Goal: Task Accomplishment & Management: Use online tool/utility

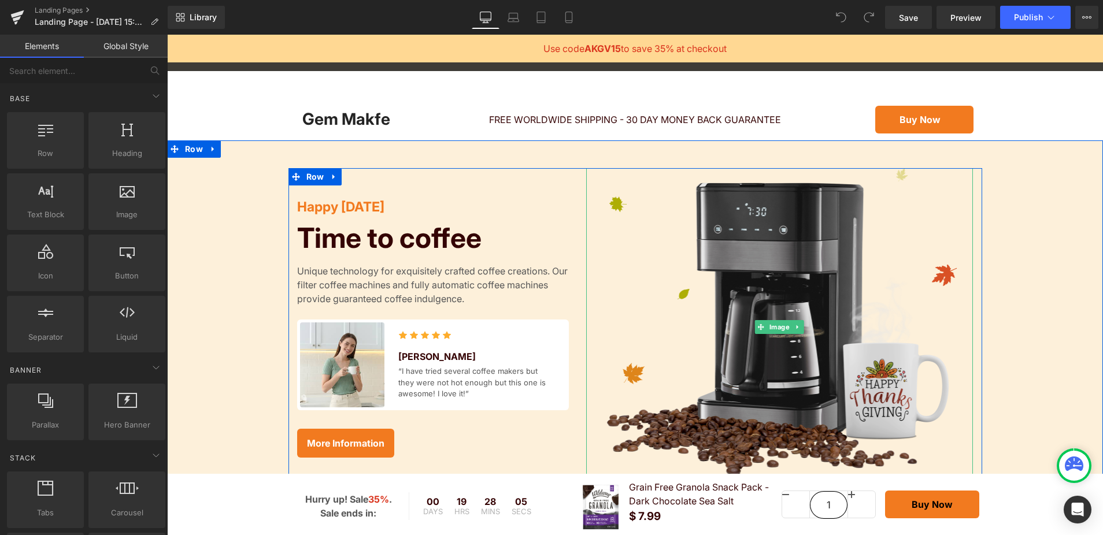
scroll to position [40, 0]
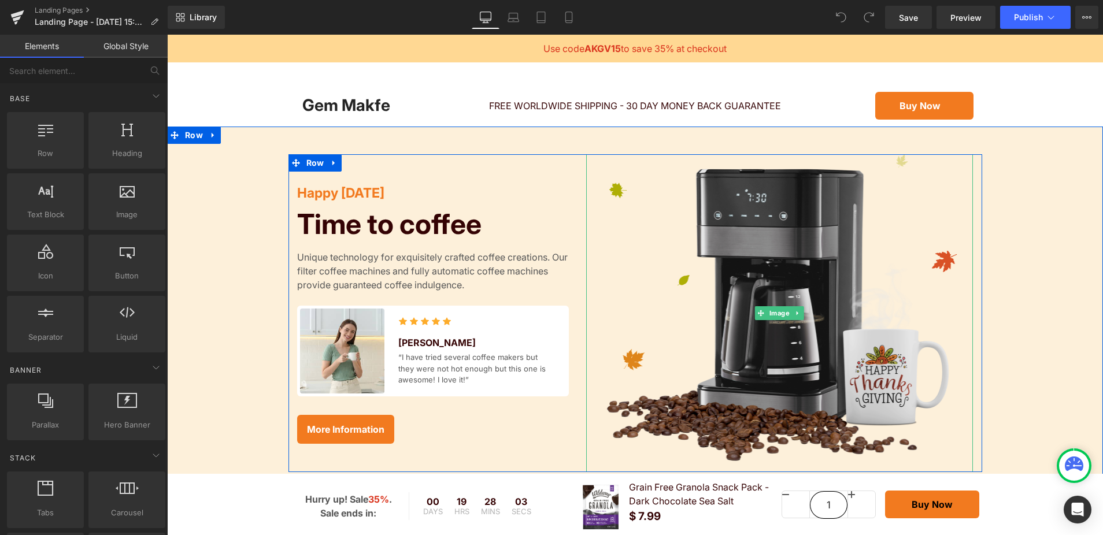
click at [802, 299] on img at bounding box center [779, 313] width 387 height 318
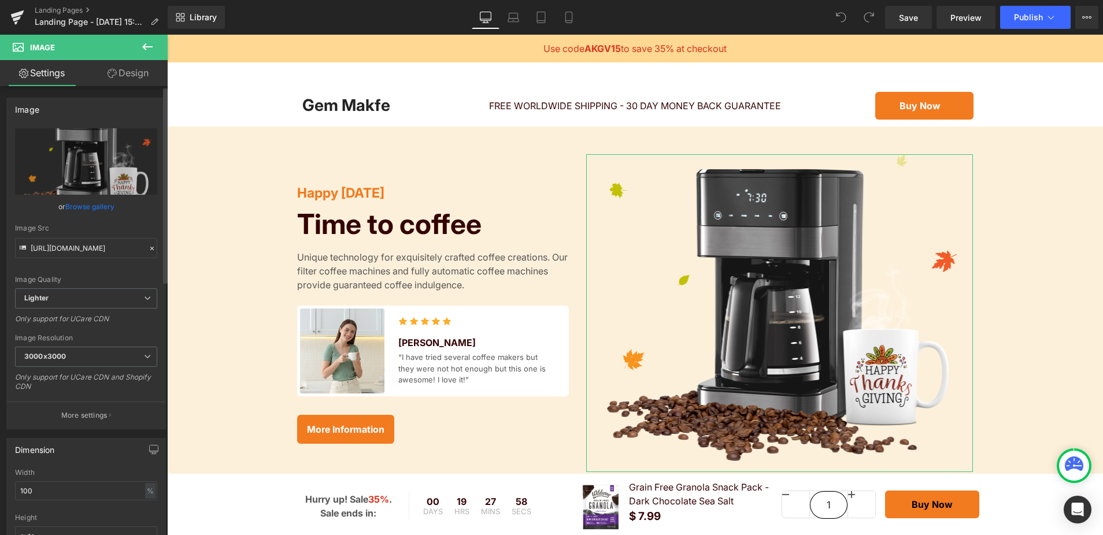
click at [148, 249] on icon at bounding box center [152, 249] width 8 height 8
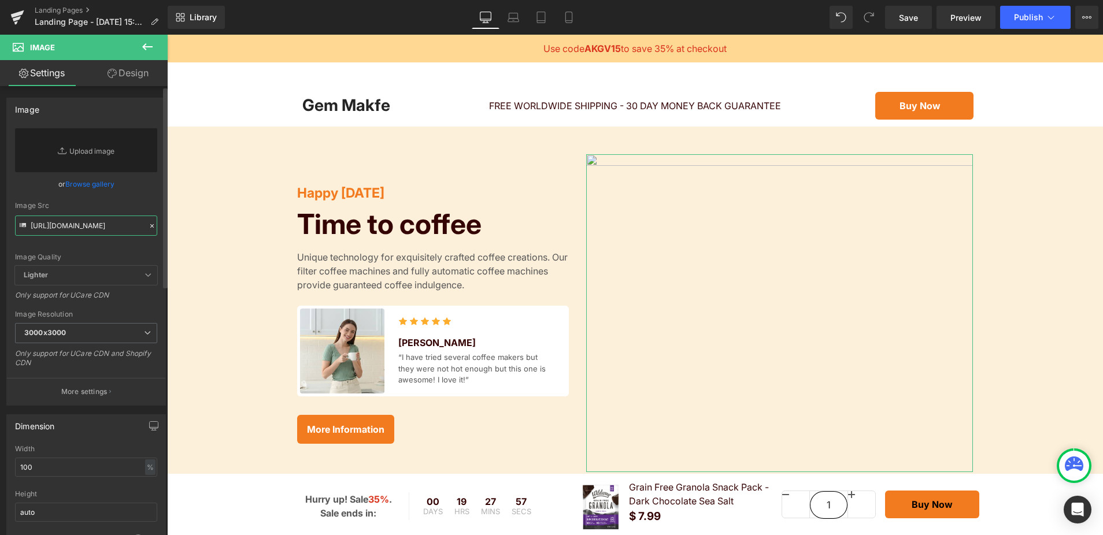
click at [52, 230] on input "[URL][DOMAIN_NAME]" at bounding box center [86, 226] width 142 height 20
click at [21, 224] on icon at bounding box center [23, 225] width 6 height 4
click at [83, 150] on link "Replace Image" at bounding box center [86, 150] width 142 height 44
type input "C:\fakepath\WW_Costco_Granola_28oz_R2_PR-images-9.jpg"
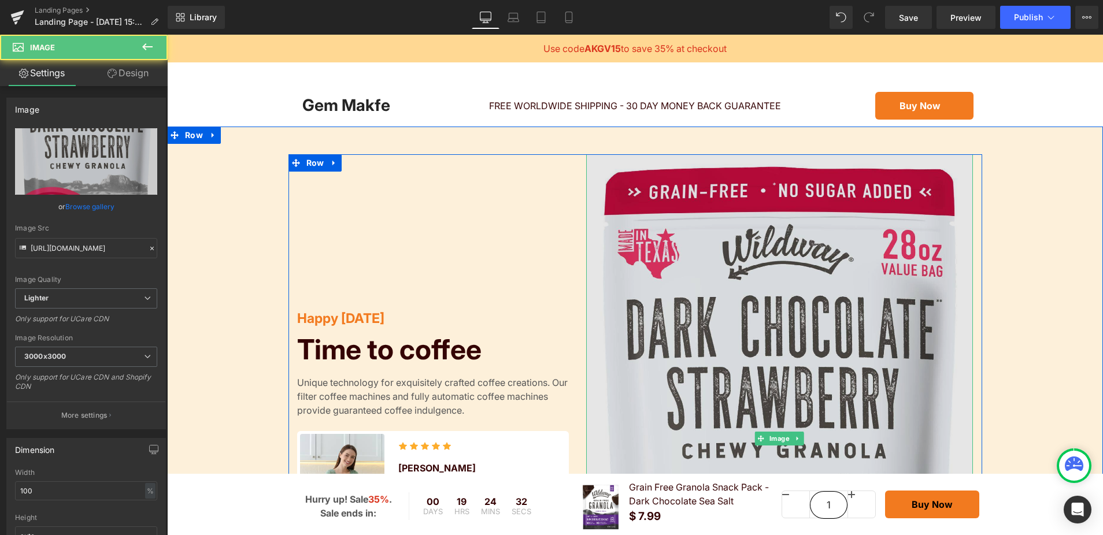
click at [673, 294] on img at bounding box center [779, 438] width 387 height 569
click at [746, 328] on img at bounding box center [779, 438] width 387 height 569
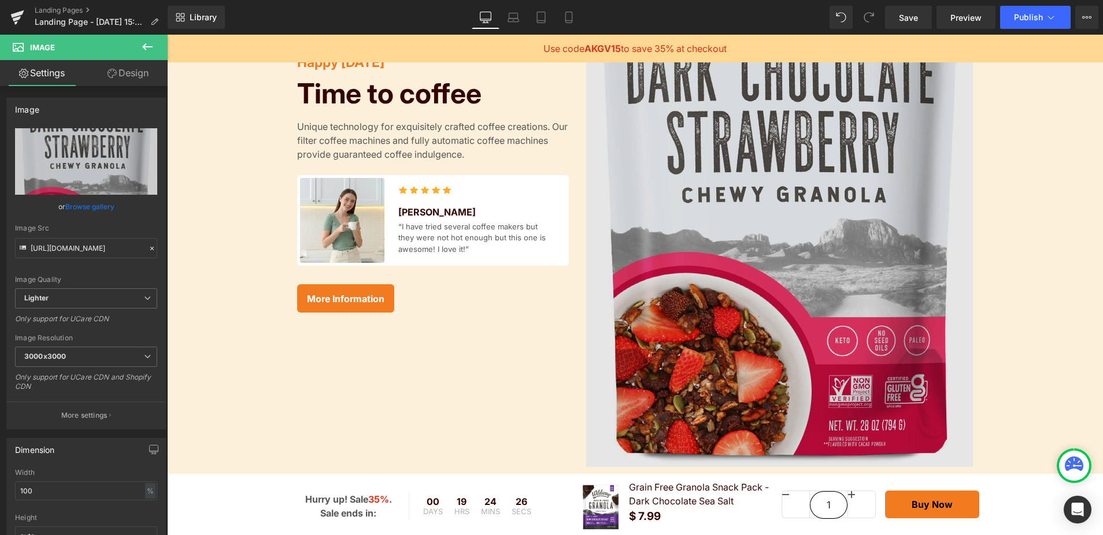
scroll to position [290, 0]
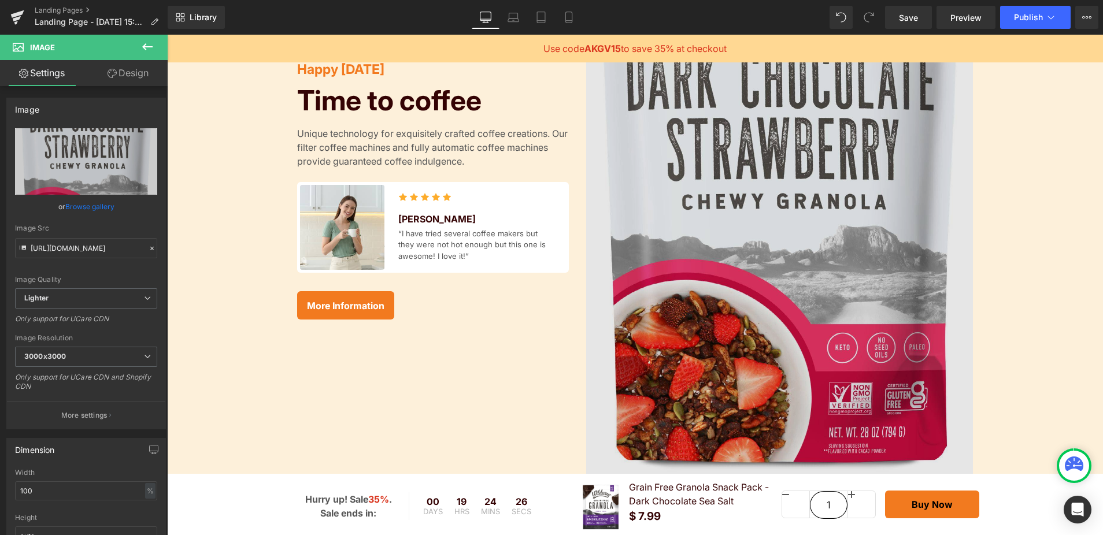
click at [828, 306] on img at bounding box center [779, 189] width 387 height 569
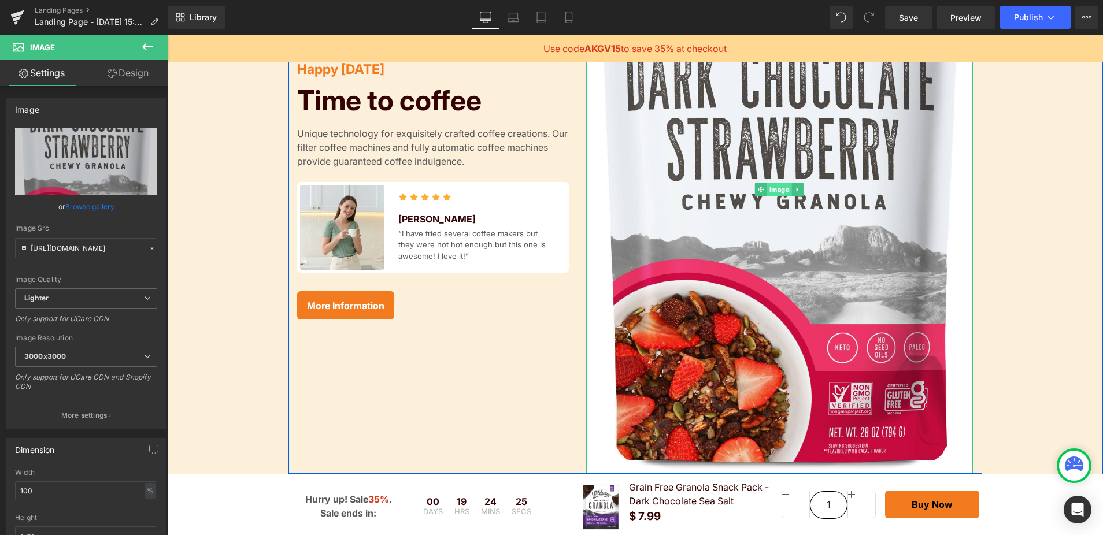
click at [779, 189] on span "Image" at bounding box center [779, 190] width 25 height 14
click at [760, 188] on icon at bounding box center [761, 189] width 6 height 7
click at [794, 183] on link at bounding box center [798, 190] width 12 height 14
click at [794, 191] on icon at bounding box center [792, 189] width 6 height 6
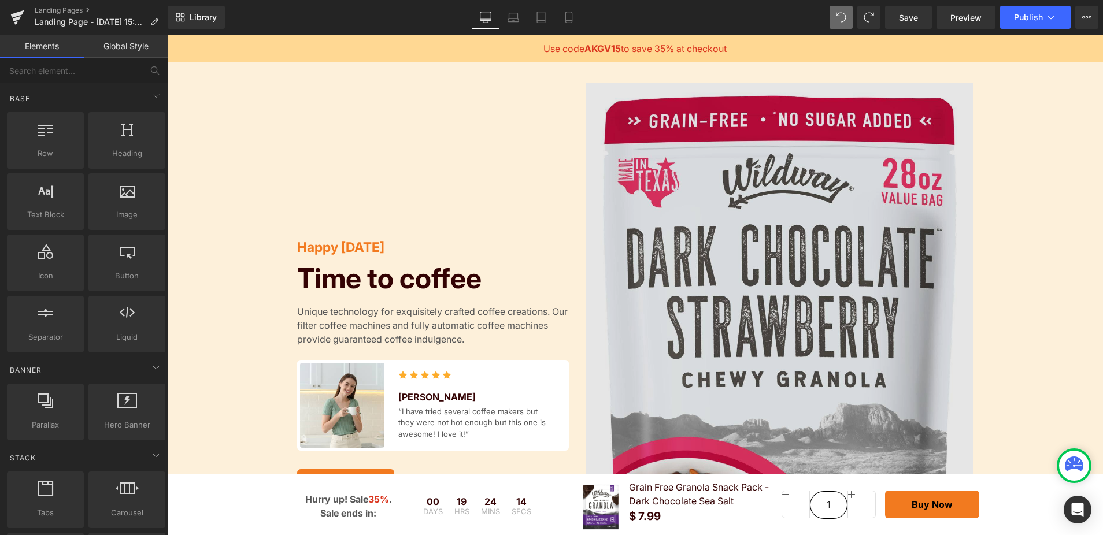
scroll to position [92, 0]
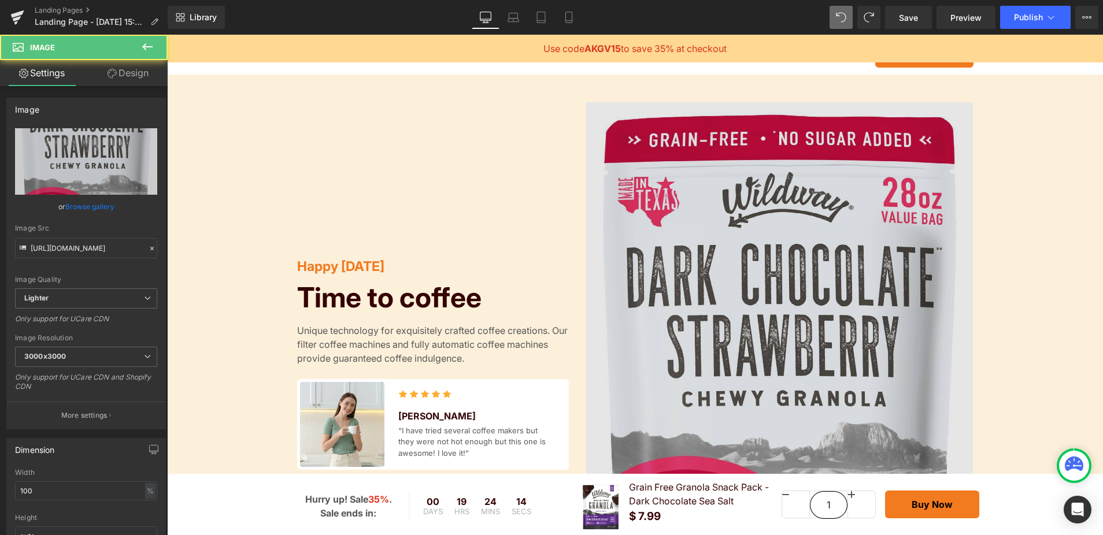
click at [808, 230] on img at bounding box center [779, 386] width 387 height 569
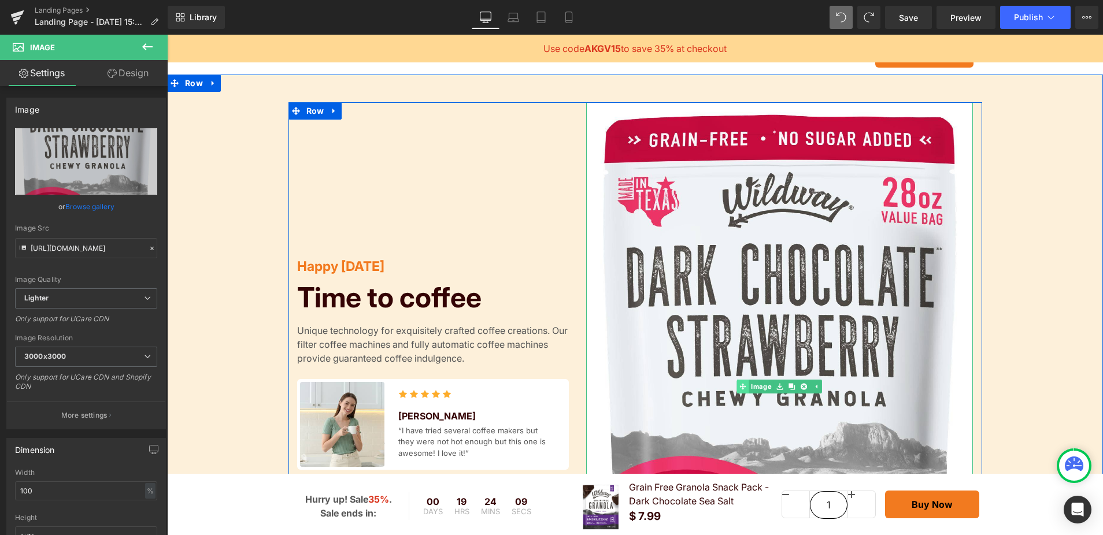
click at [741, 387] on div "Image" at bounding box center [779, 386] width 387 height 569
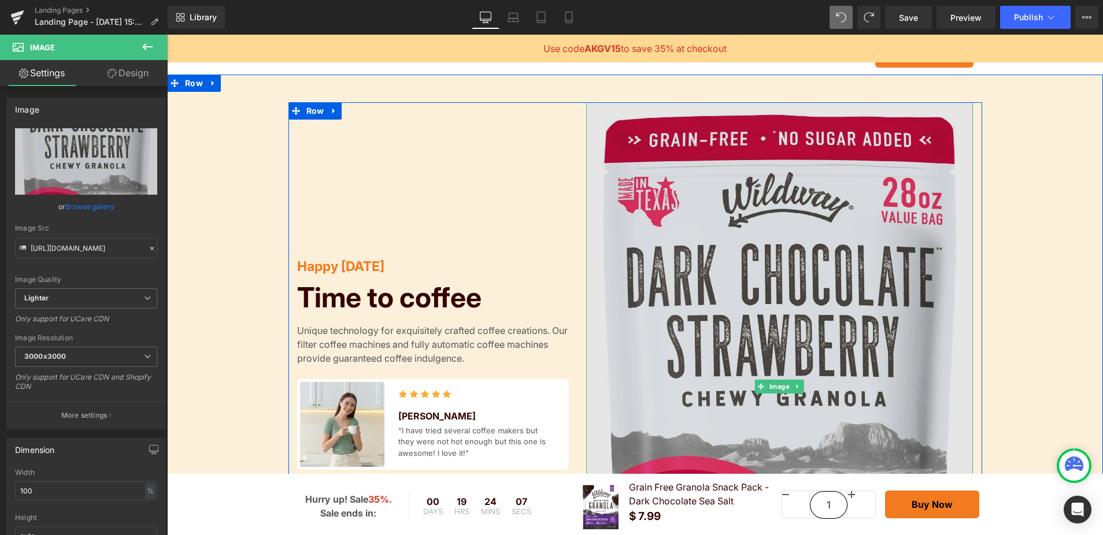
click at [625, 223] on img at bounding box center [779, 386] width 387 height 569
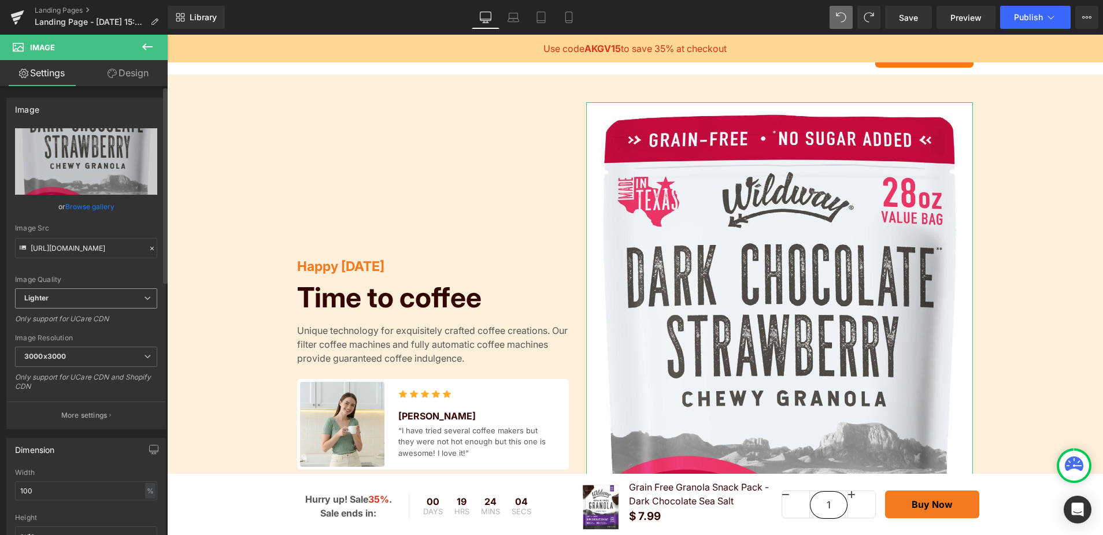
click at [123, 297] on span "Lighter" at bounding box center [86, 298] width 142 height 20
click at [90, 344] on li "Lightest" at bounding box center [84, 336] width 138 height 17
click at [101, 355] on span "3000x3000" at bounding box center [86, 357] width 142 height 20
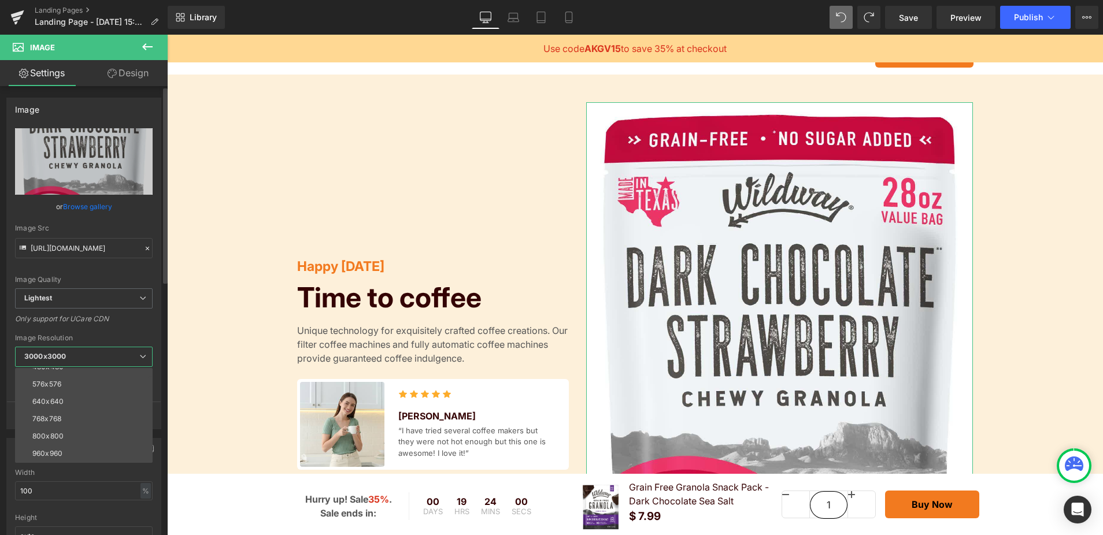
scroll to position [51, 0]
click at [67, 439] on li "960x960" at bounding box center [86, 447] width 143 height 17
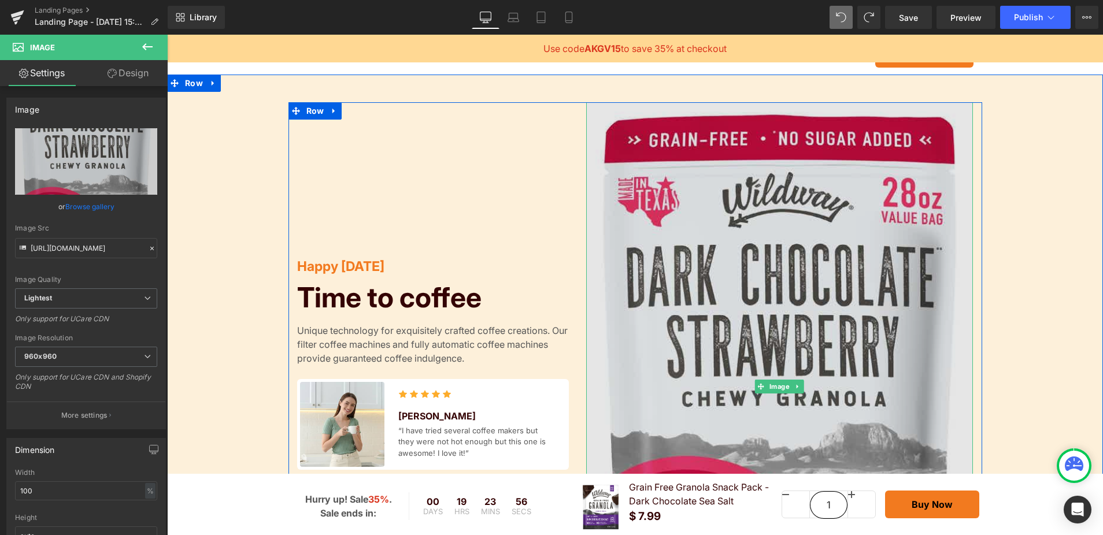
click at [695, 350] on img at bounding box center [779, 386] width 387 height 568
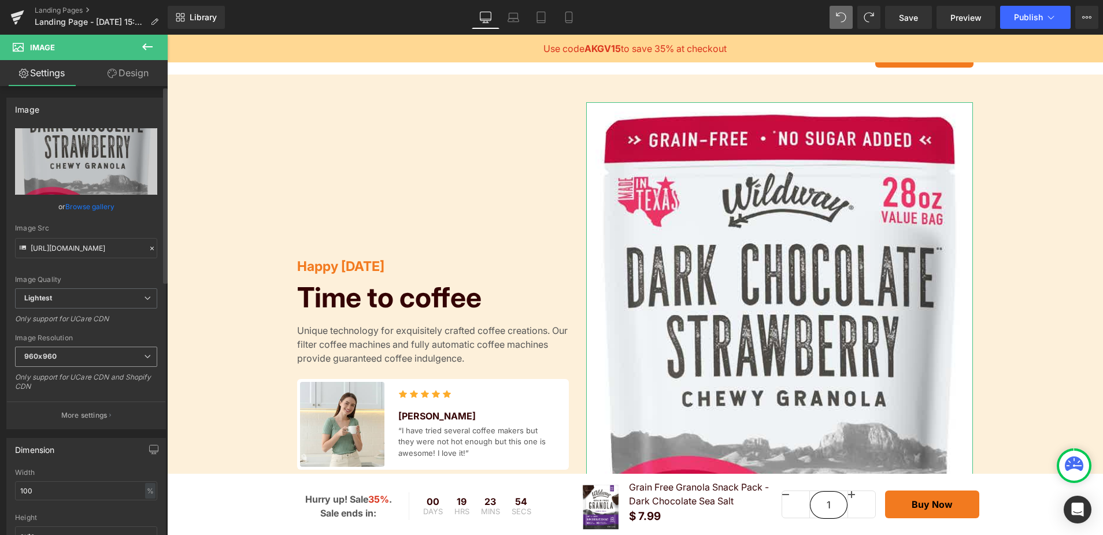
click at [108, 351] on span "960x960" at bounding box center [86, 357] width 142 height 20
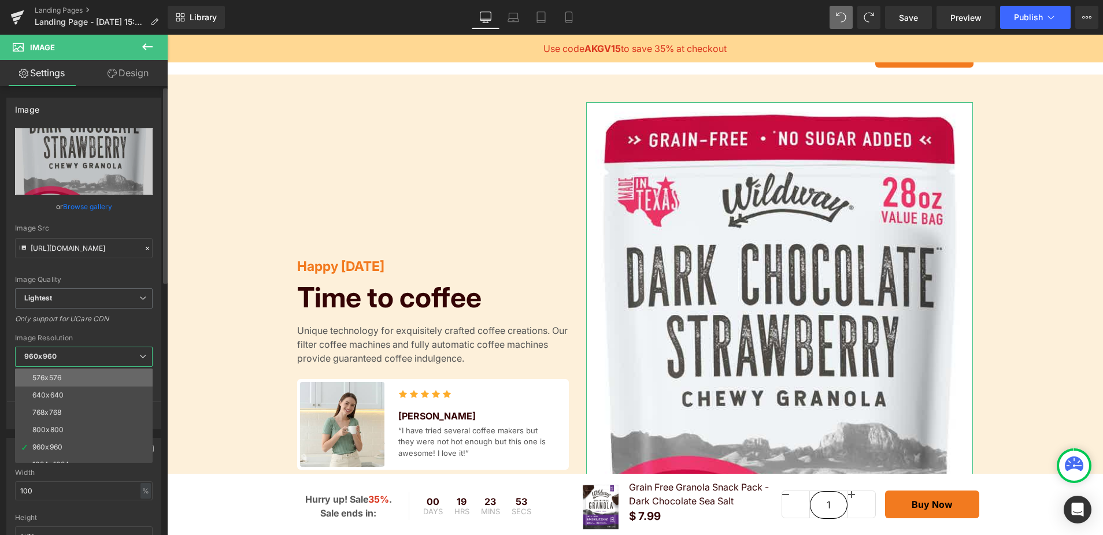
click at [70, 373] on li "576x576" at bounding box center [86, 377] width 143 height 17
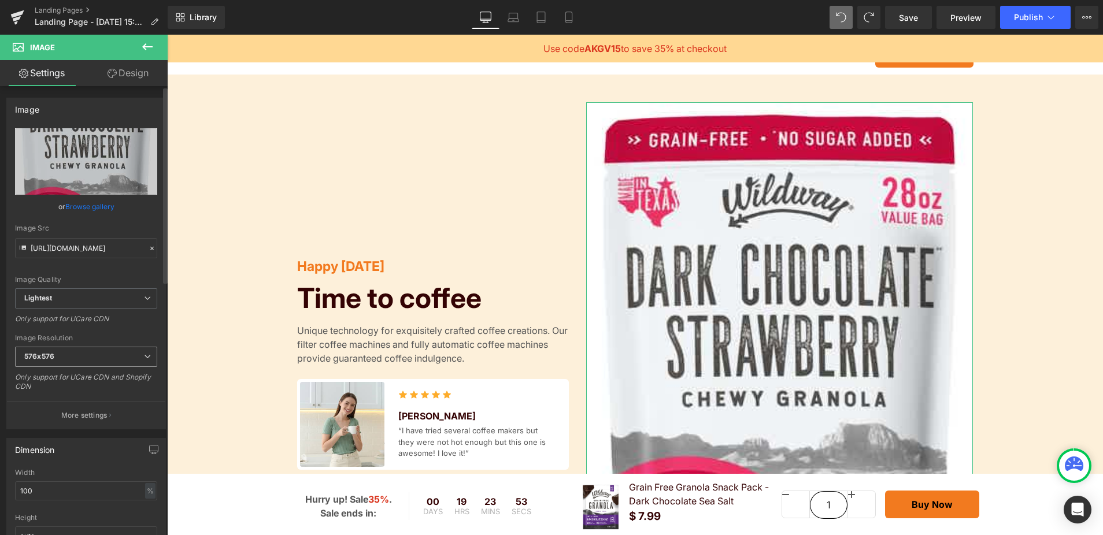
click at [79, 361] on span "576x576" at bounding box center [86, 357] width 142 height 20
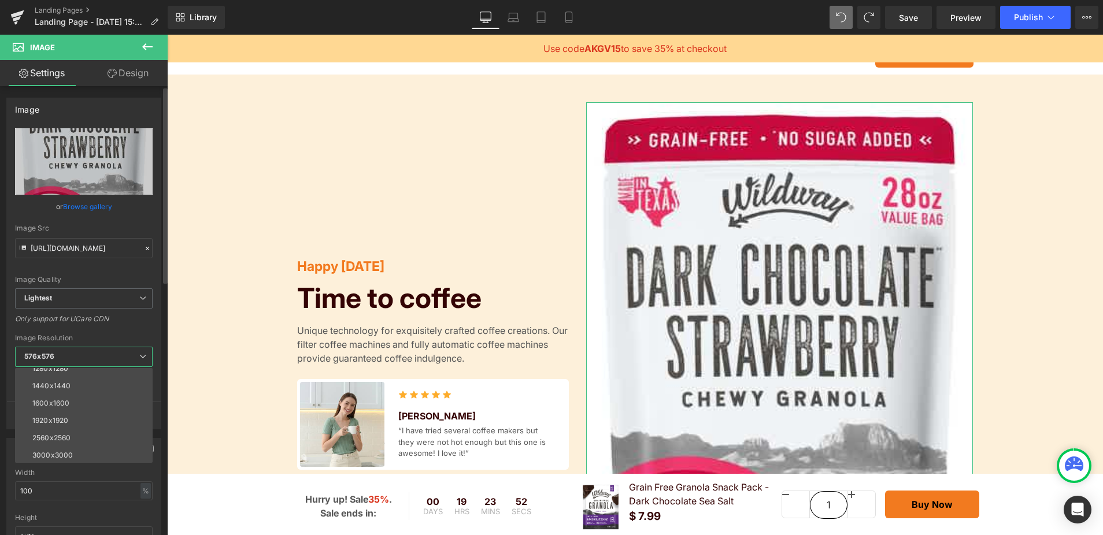
scroll to position [165, 0]
click at [60, 404] on div "1600x1600" at bounding box center [50, 402] width 37 height 8
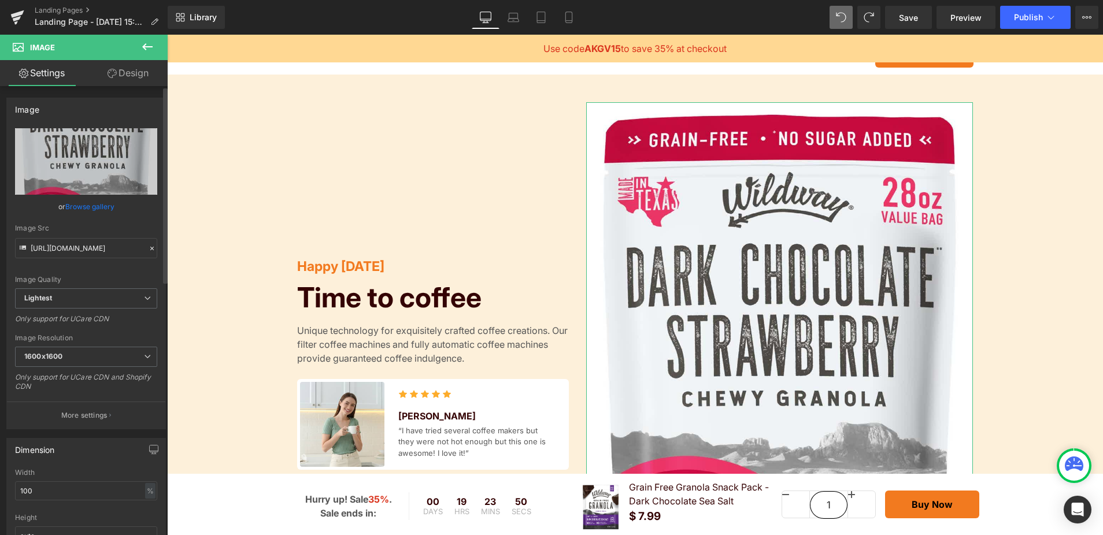
click at [123, 331] on div "[URL][DOMAIN_NAME] Replace Image Upload image or Browse gallery Image Src [URL]…" at bounding box center [86, 278] width 158 height 301
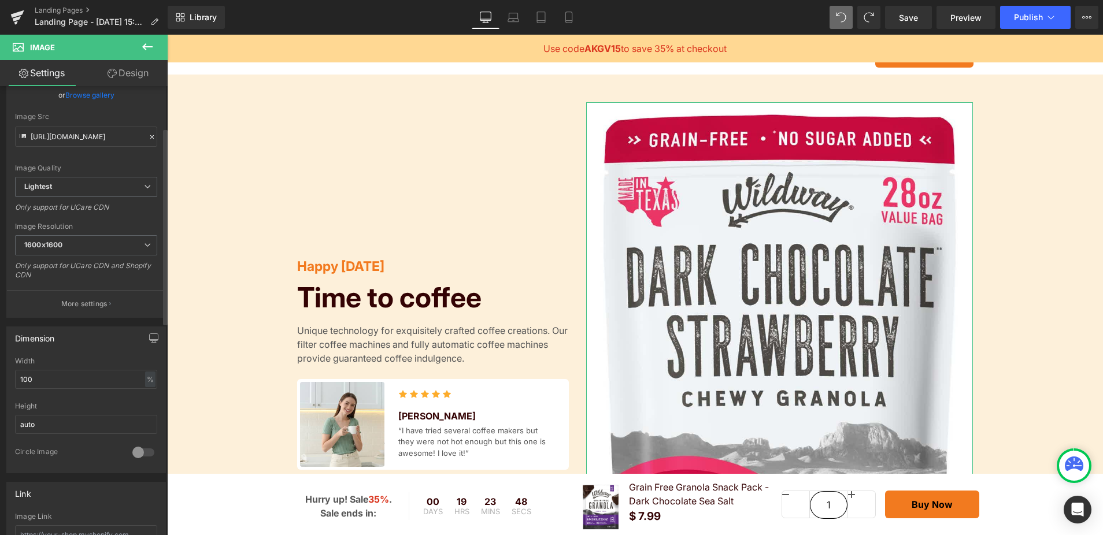
scroll to position [128, 0]
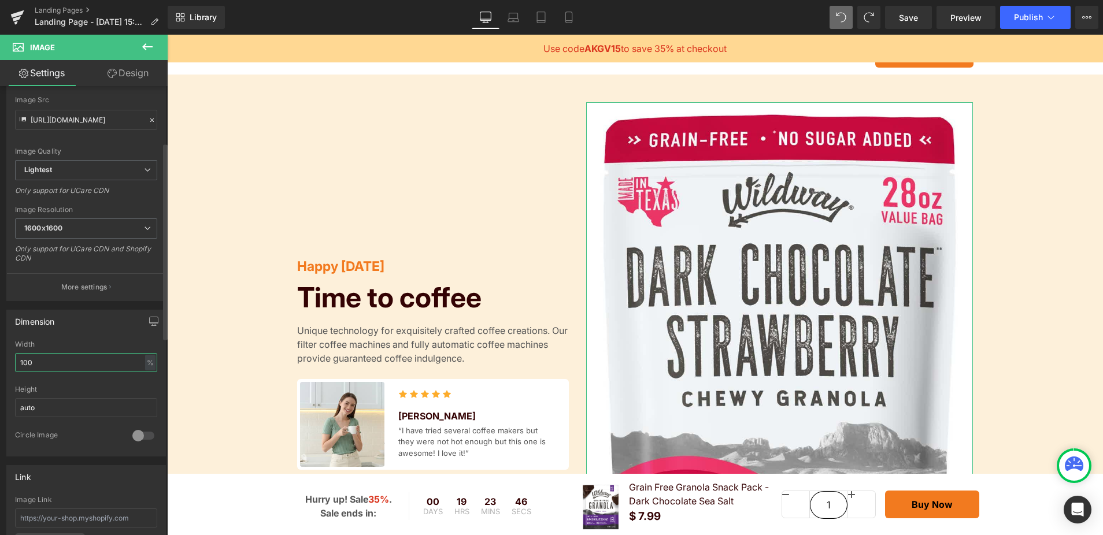
click at [94, 363] on input "100" at bounding box center [86, 362] width 142 height 19
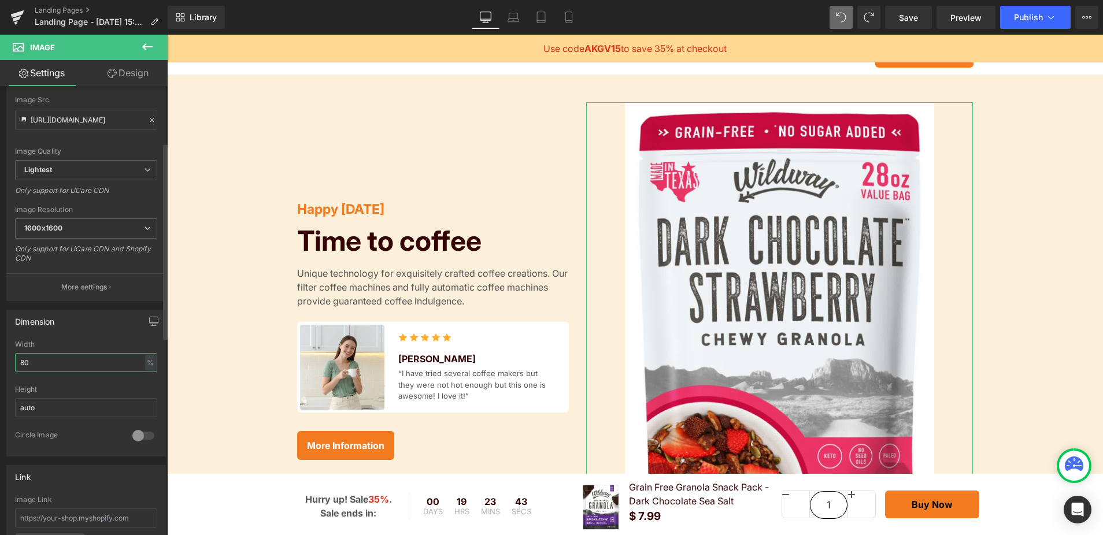
click at [84, 357] on input "80" at bounding box center [86, 362] width 142 height 19
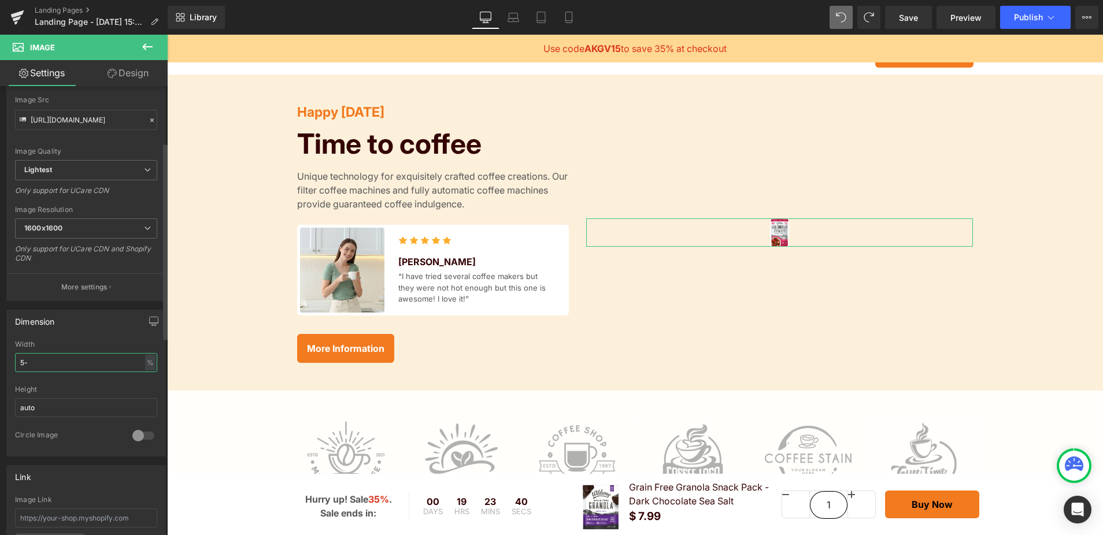
type input "5"
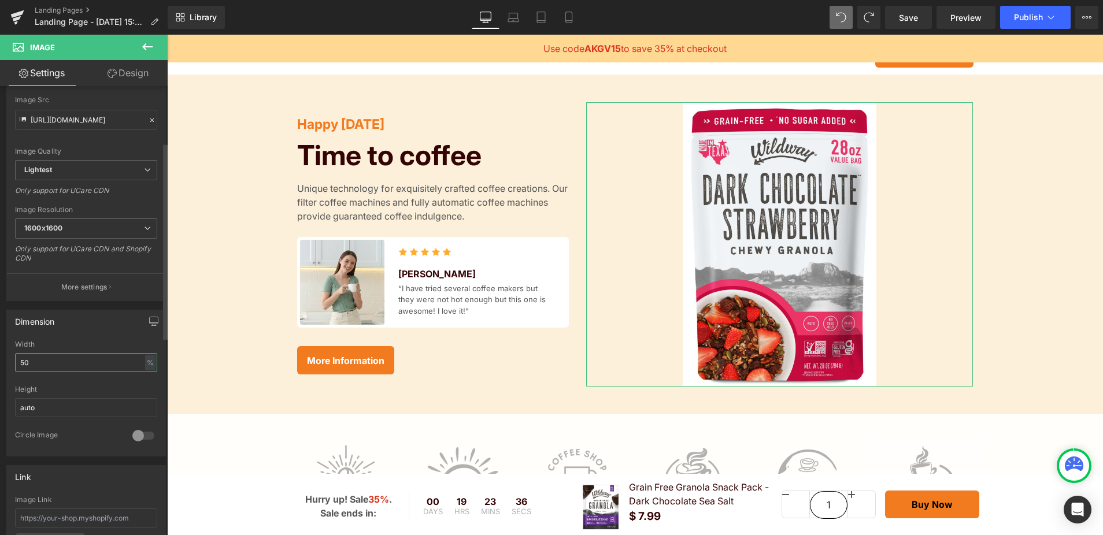
type input "50"
click at [64, 330] on div "Dimension" at bounding box center [86, 321] width 158 height 22
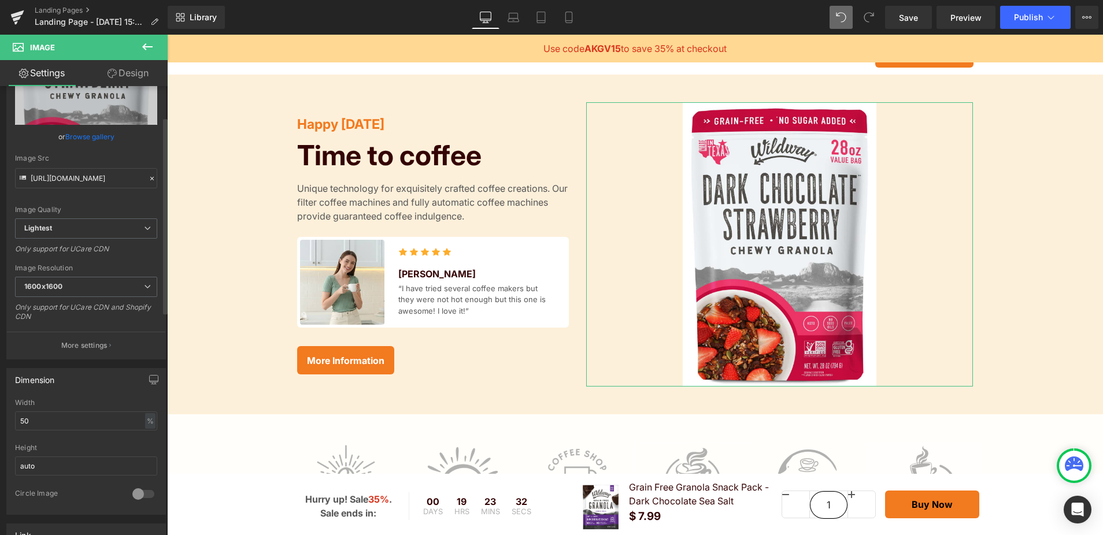
scroll to position [0, 0]
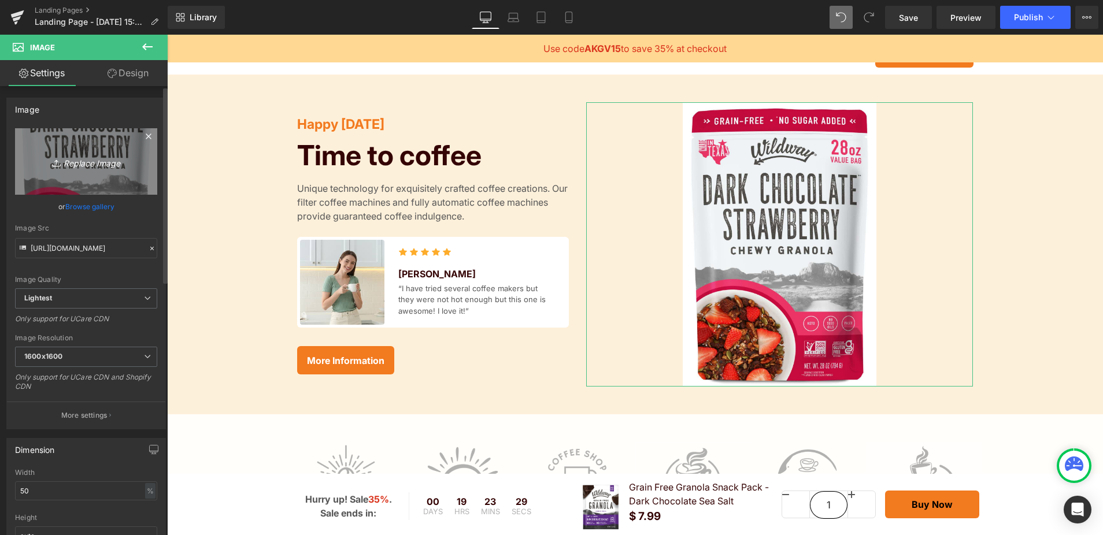
click at [76, 165] on icon "Replace Image" at bounding box center [86, 161] width 92 height 14
type input "C:\fakepath\Wildway DCS28oz_front.png"
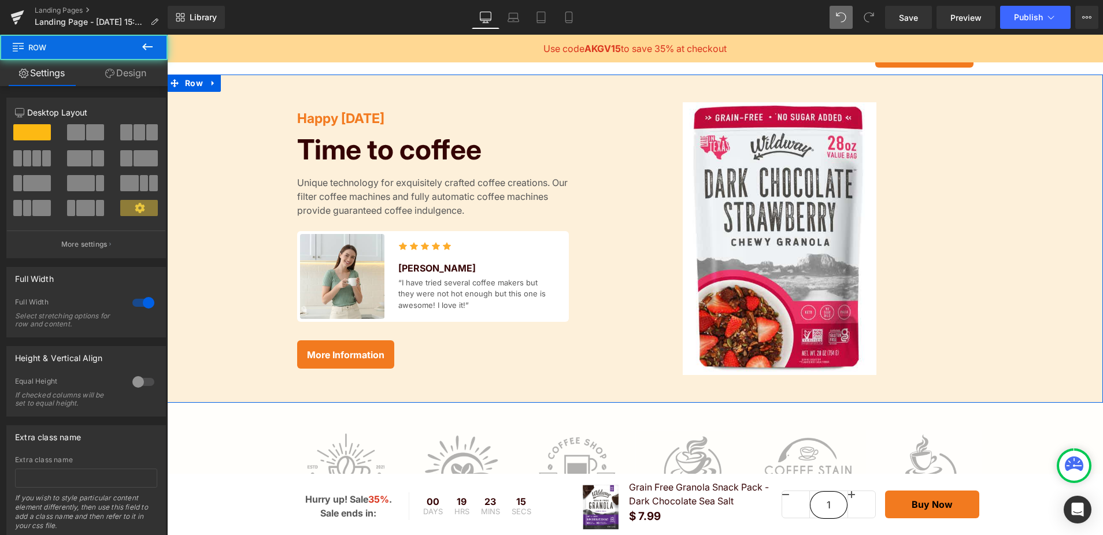
click at [266, 213] on div "Happy [DATE] Text Block Time to coffee Heading Unique technology for exquisitel…" at bounding box center [635, 238] width 936 height 273
click at [126, 76] on link "Design" at bounding box center [126, 73] width 84 height 26
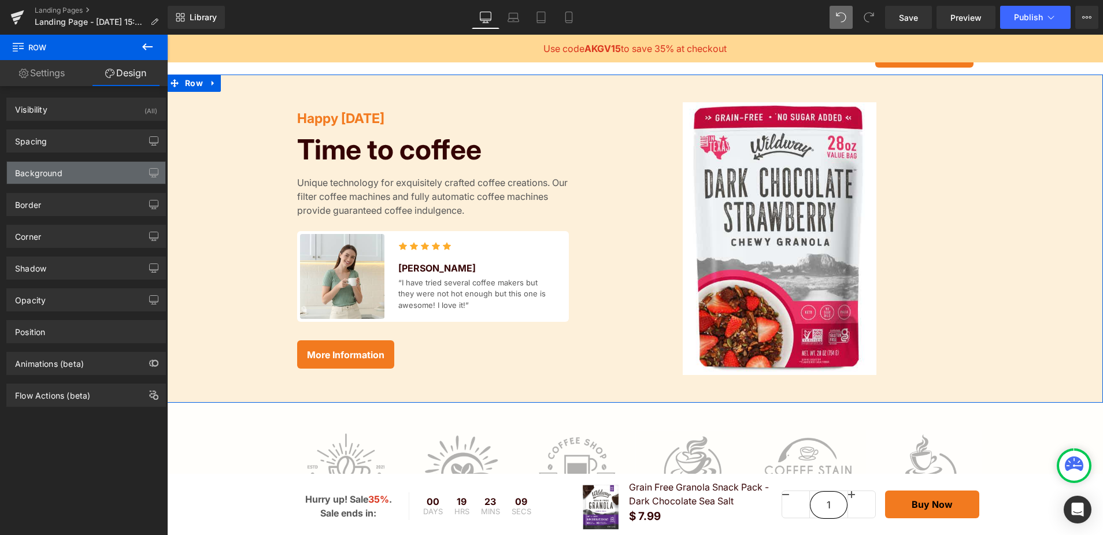
click at [127, 175] on div "Background" at bounding box center [86, 173] width 158 height 22
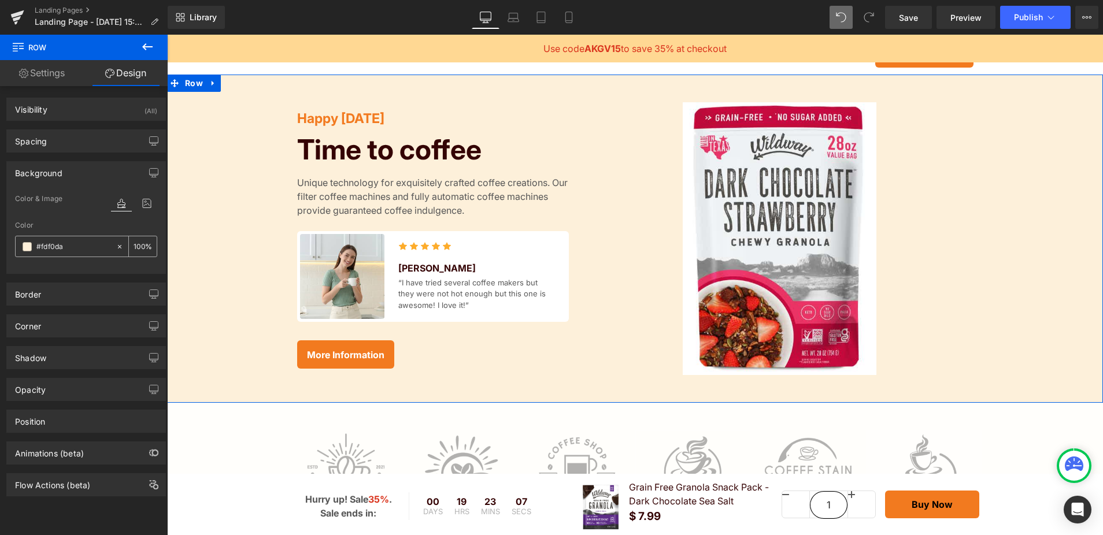
click at [118, 247] on icon at bounding box center [119, 246] width 3 height 3
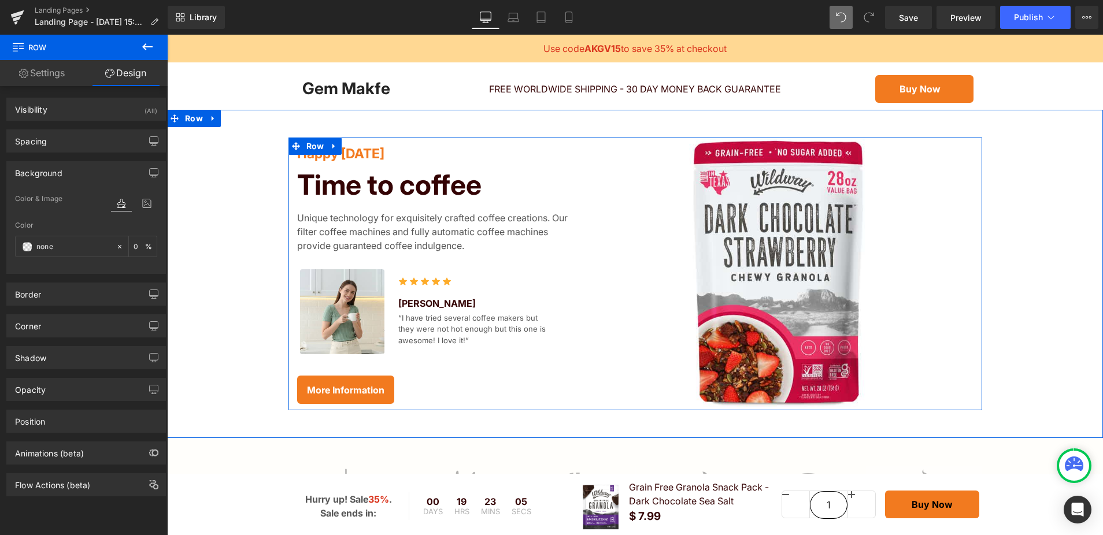
scroll to position [45, 0]
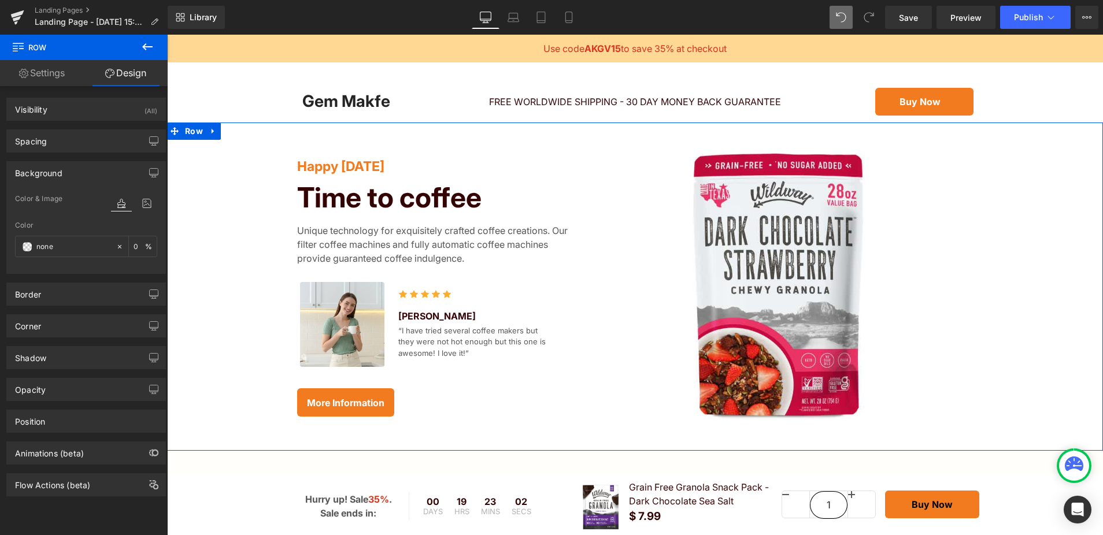
click at [42, 76] on link "Settings" at bounding box center [42, 73] width 84 height 26
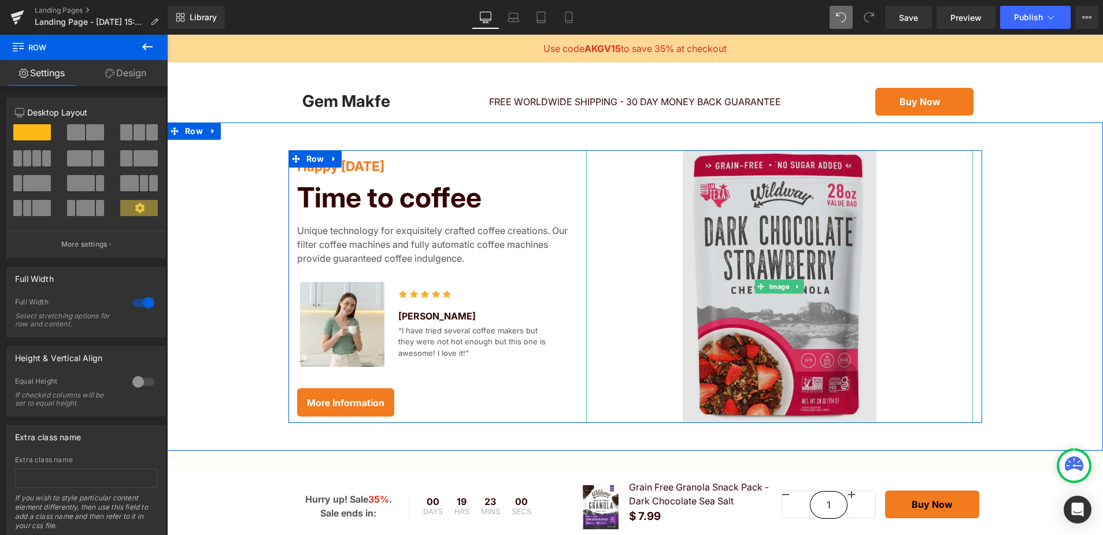
click at [741, 322] on img at bounding box center [780, 286] width 194 height 273
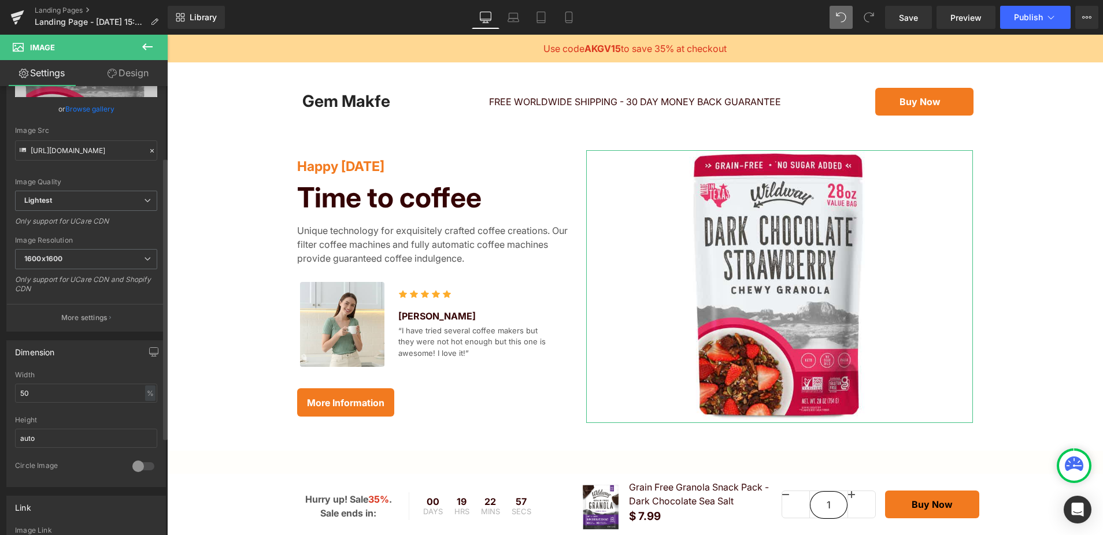
scroll to position [154, 0]
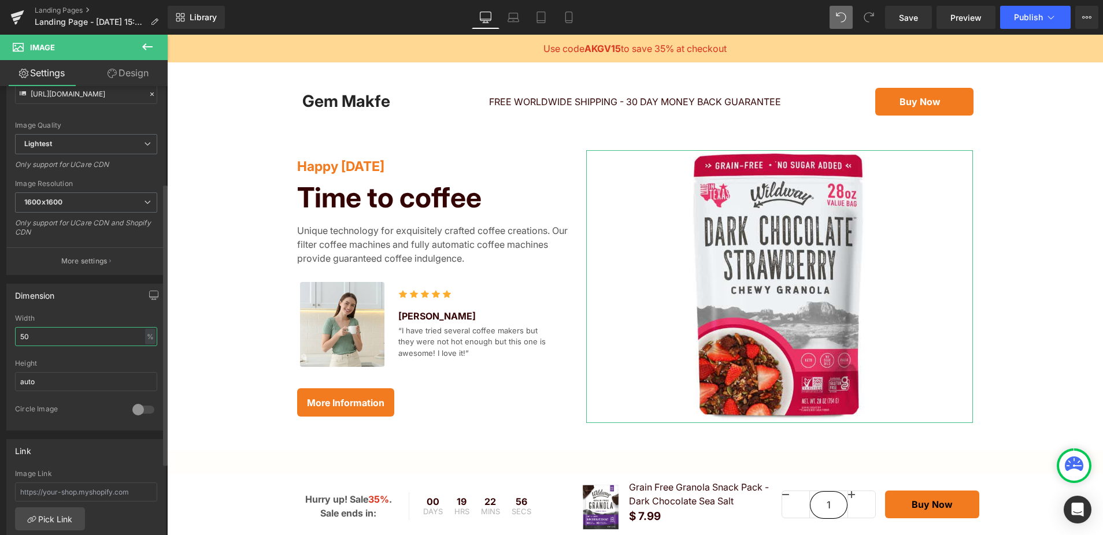
click at [86, 342] on input "50" at bounding box center [86, 336] width 142 height 19
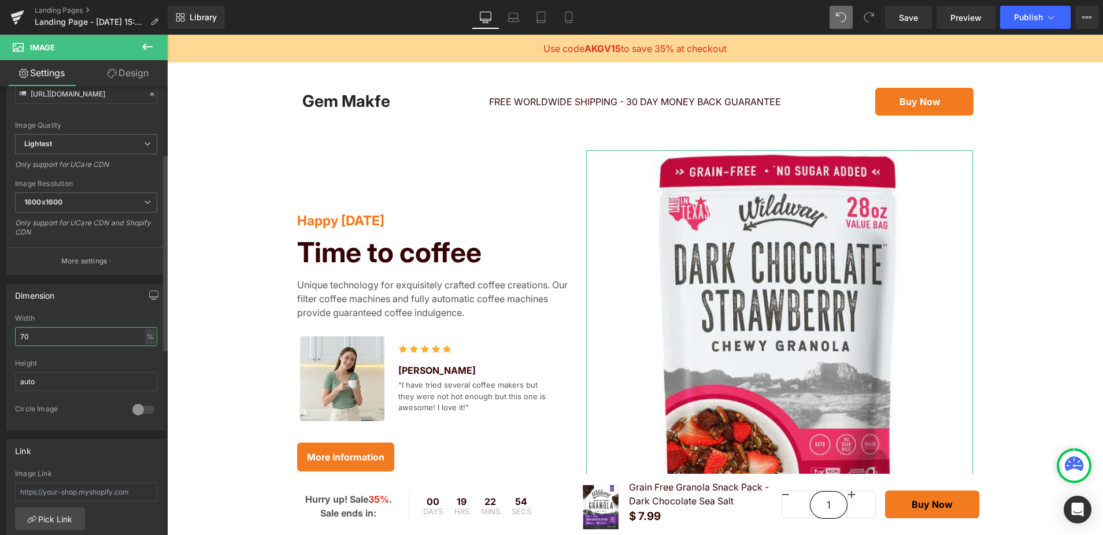
type input "7"
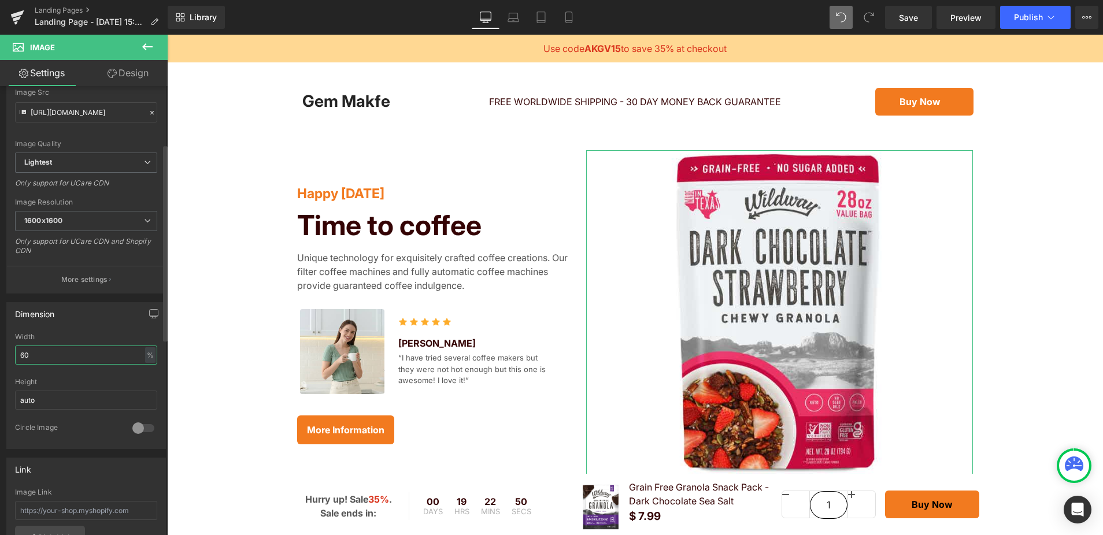
scroll to position [132, 0]
click at [54, 359] on input "60" at bounding box center [86, 359] width 142 height 19
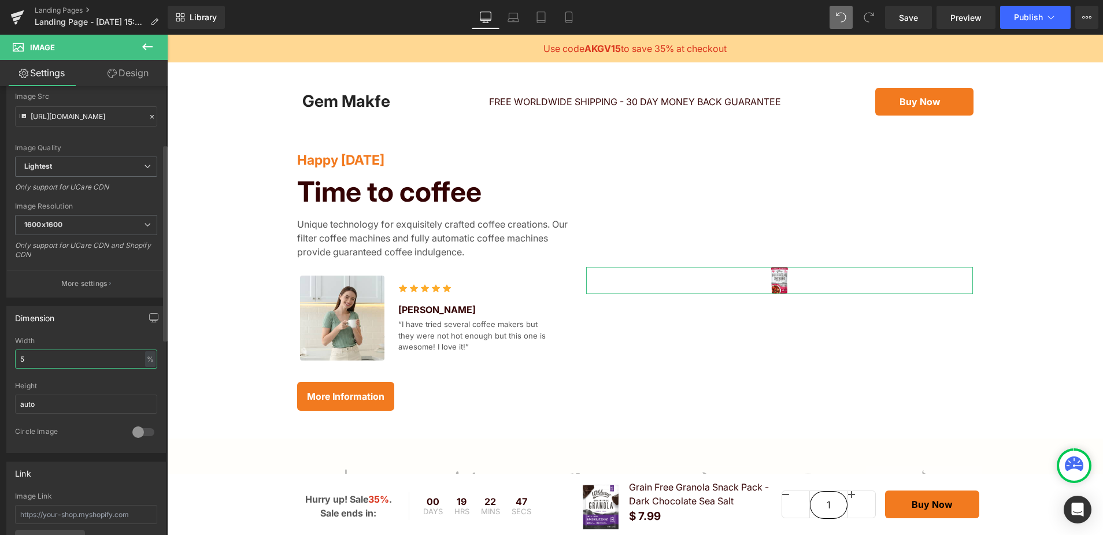
type input "50"
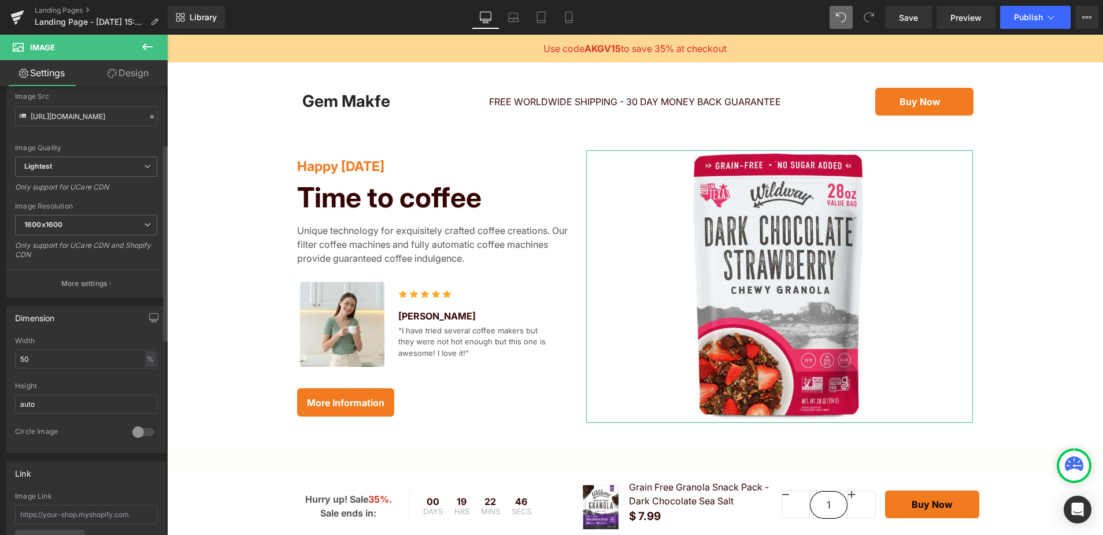
click at [66, 339] on div "Width" at bounding box center [86, 341] width 142 height 8
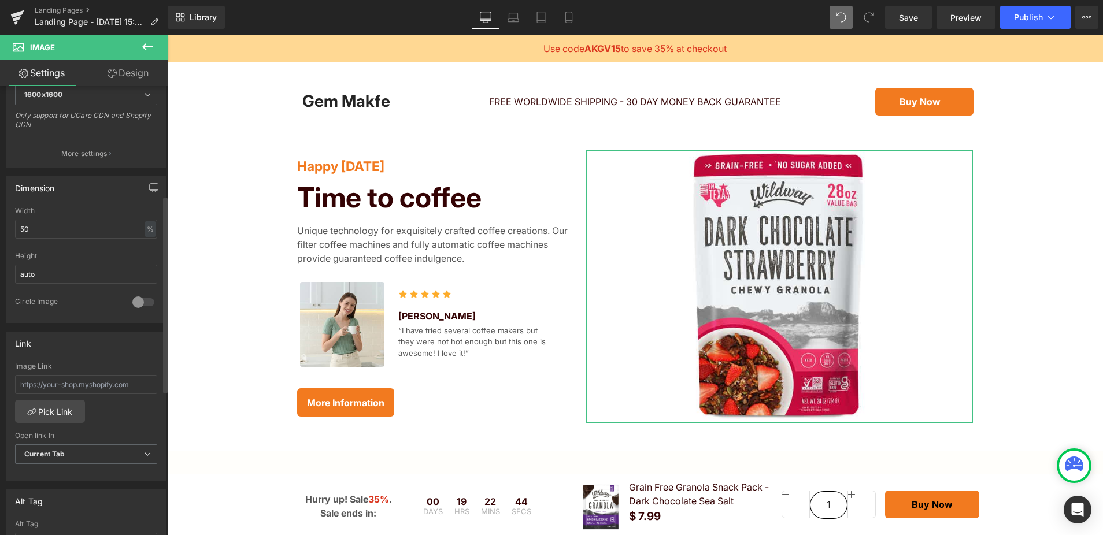
scroll to position [273, 0]
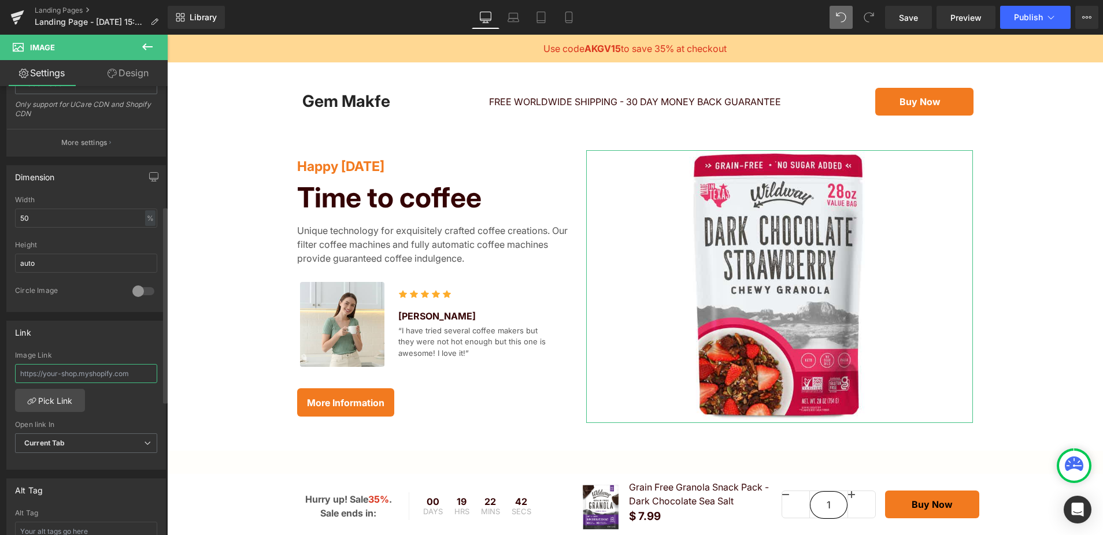
click at [110, 375] on input "text" at bounding box center [86, 373] width 142 height 19
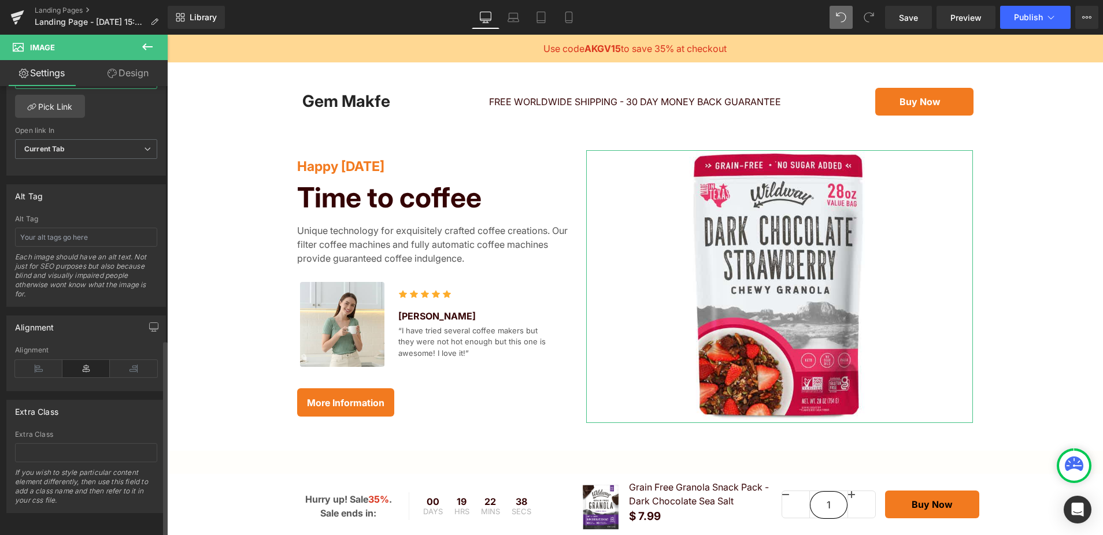
scroll to position [578, 0]
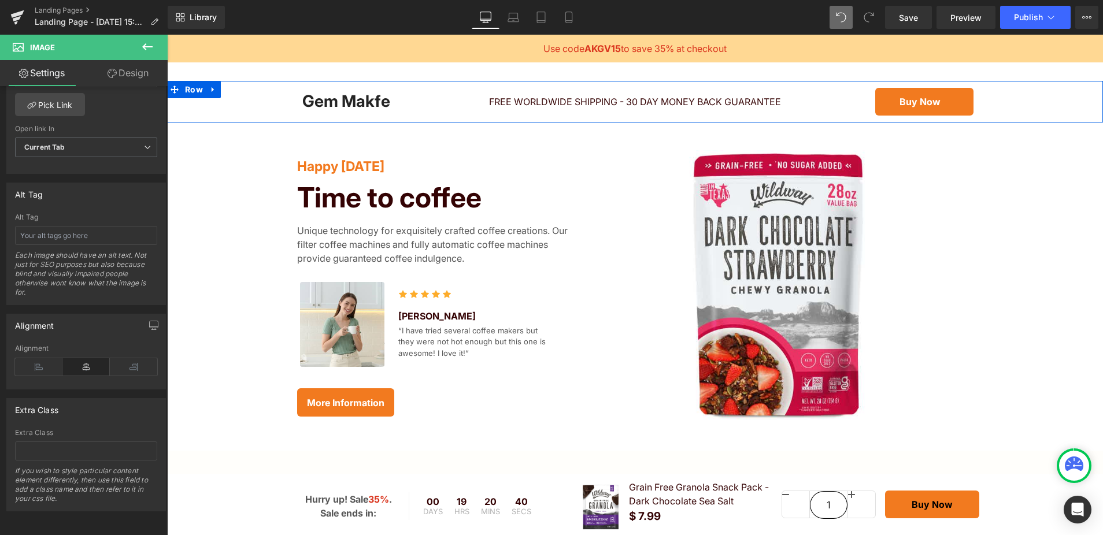
click at [254, 108] on div "Gem Makfe Heading FREE WORLDWIDE SHIPPING - 30 DAY MONEY BACK GUARANTEE Heading…" at bounding box center [635, 102] width 936 height 28
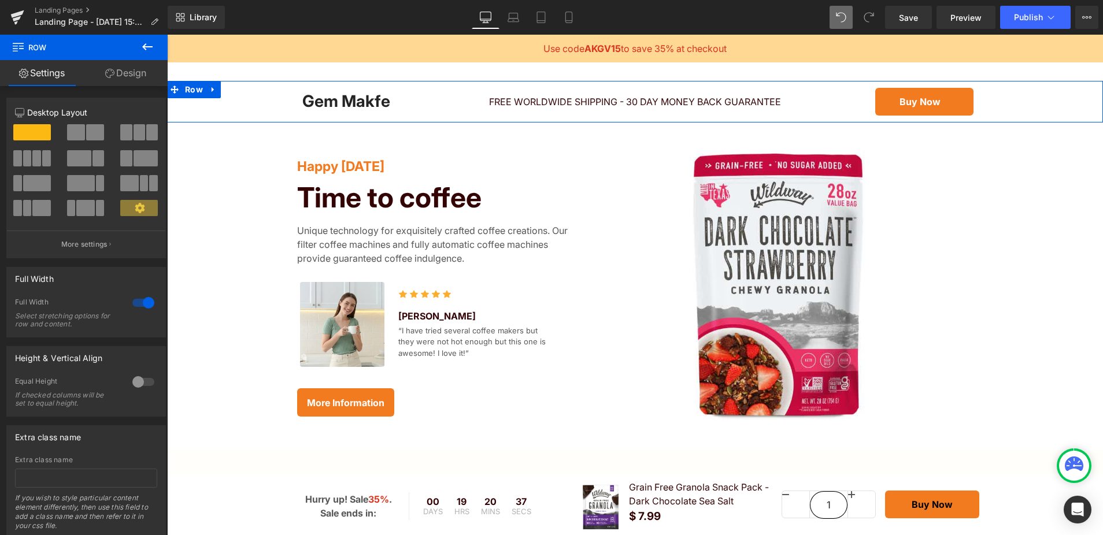
click at [142, 81] on link "Design" at bounding box center [126, 73] width 84 height 26
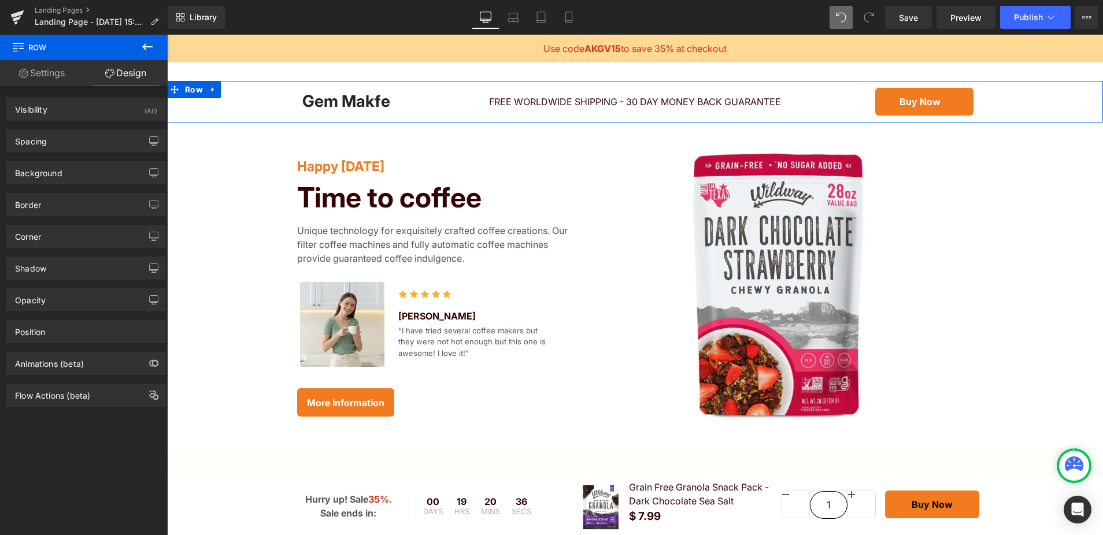
click at [53, 75] on link "Settings" at bounding box center [42, 73] width 84 height 26
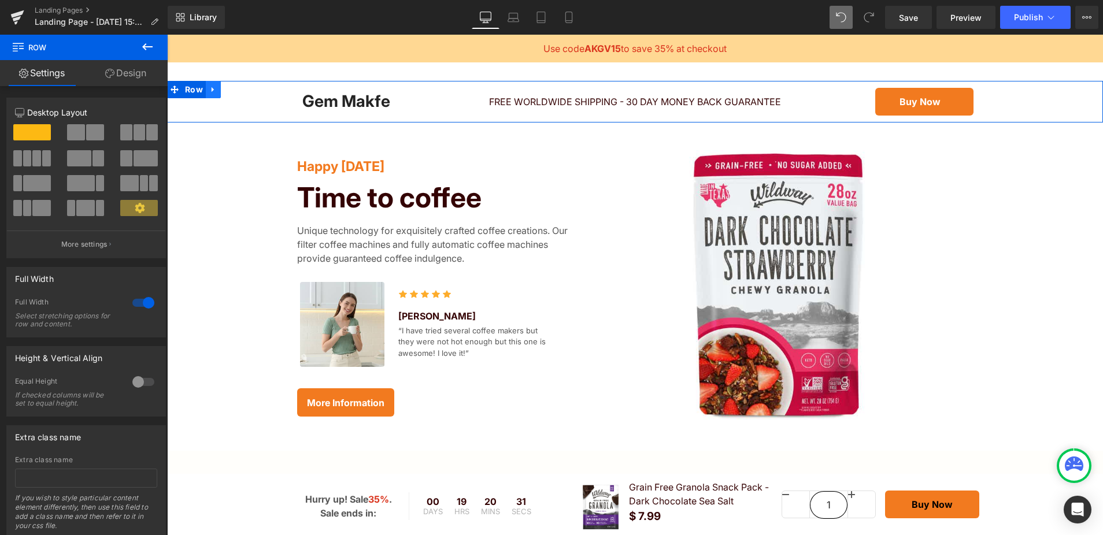
click at [219, 86] on link at bounding box center [213, 89] width 15 height 17
click at [241, 88] on icon at bounding box center [243, 90] width 8 height 9
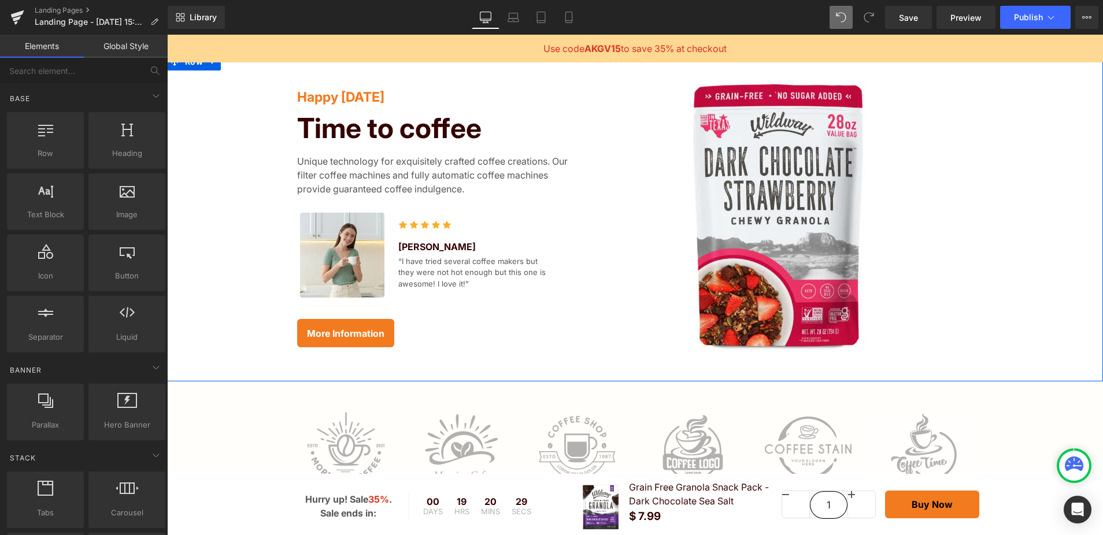
scroll to position [0, 0]
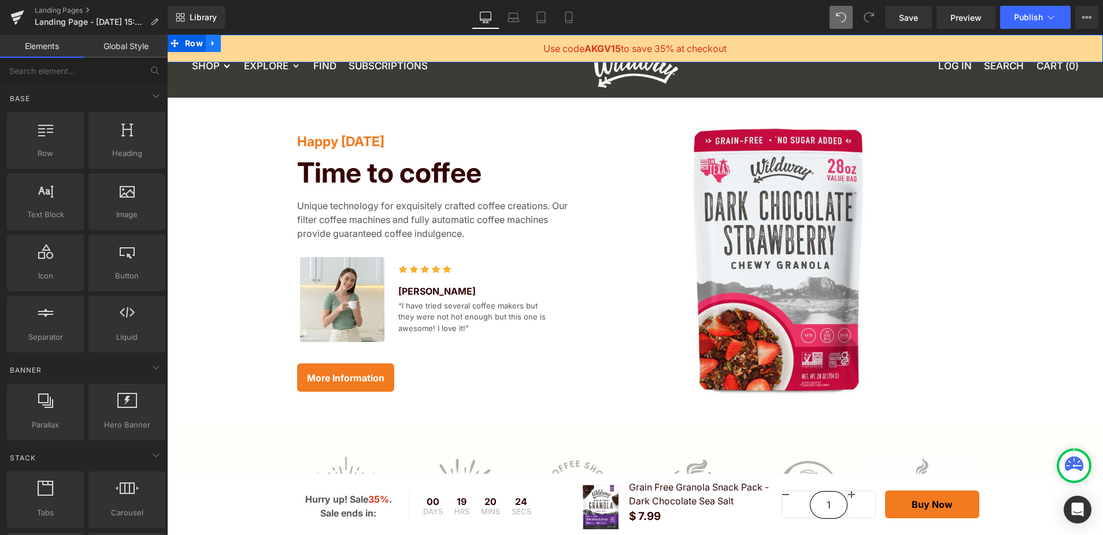
click at [212, 43] on icon at bounding box center [213, 43] width 2 height 5
click at [242, 42] on icon at bounding box center [243, 43] width 8 height 8
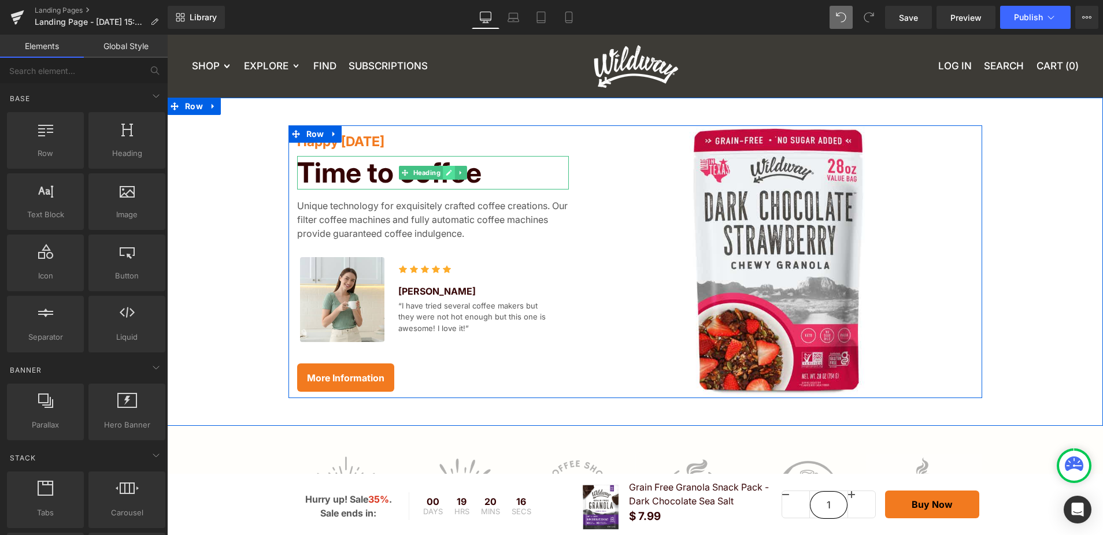
click at [453, 176] on link at bounding box center [449, 173] width 12 height 14
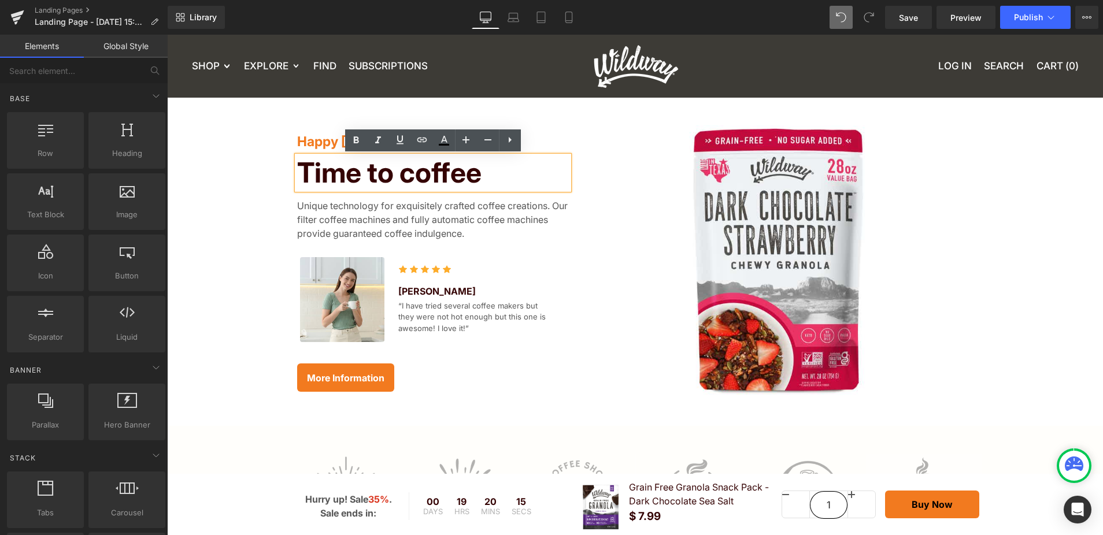
click at [167, 35] on div at bounding box center [167, 35] width 0 height 0
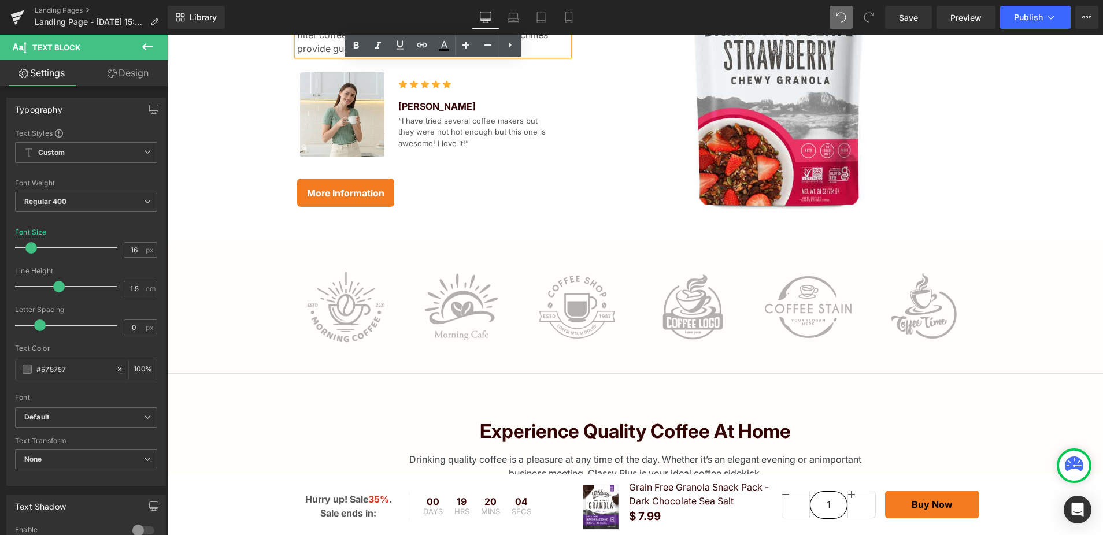
scroll to position [190, 0]
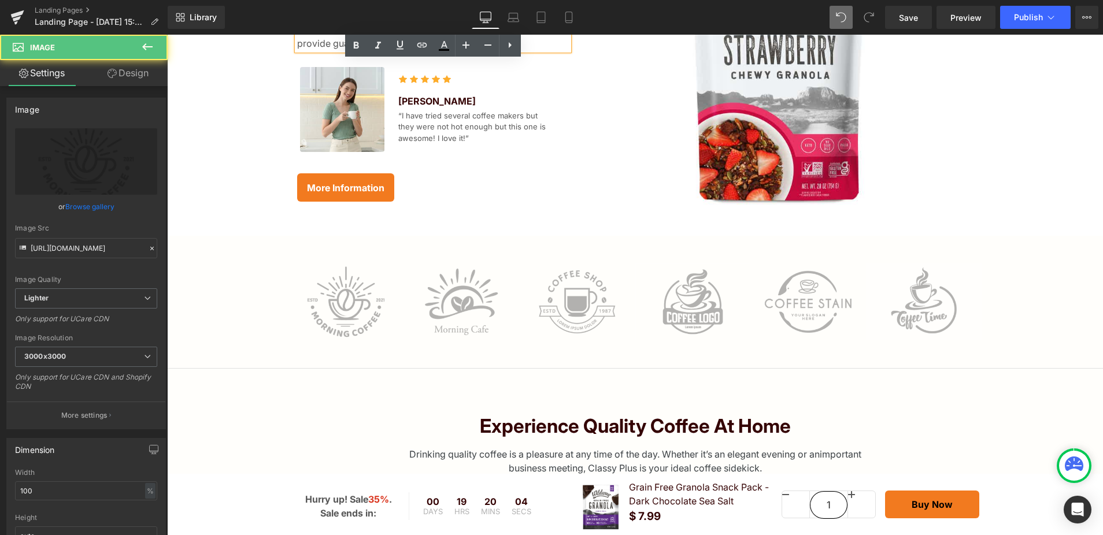
click at [345, 303] on div "Image" at bounding box center [346, 302] width 116 height 77
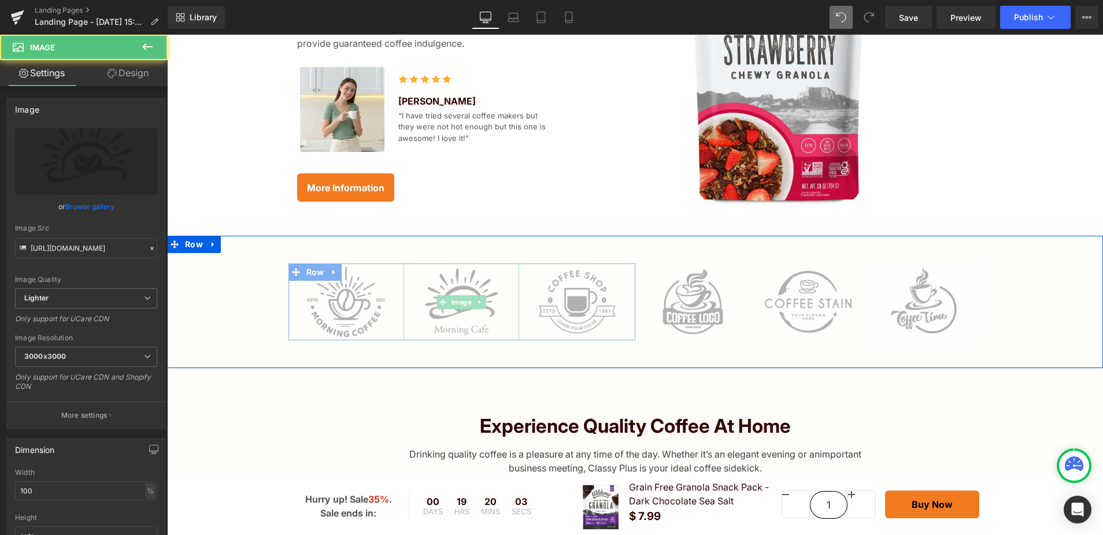
click at [493, 301] on img at bounding box center [462, 302] width 116 height 77
click at [558, 299] on icon at bounding box center [559, 302] width 6 height 6
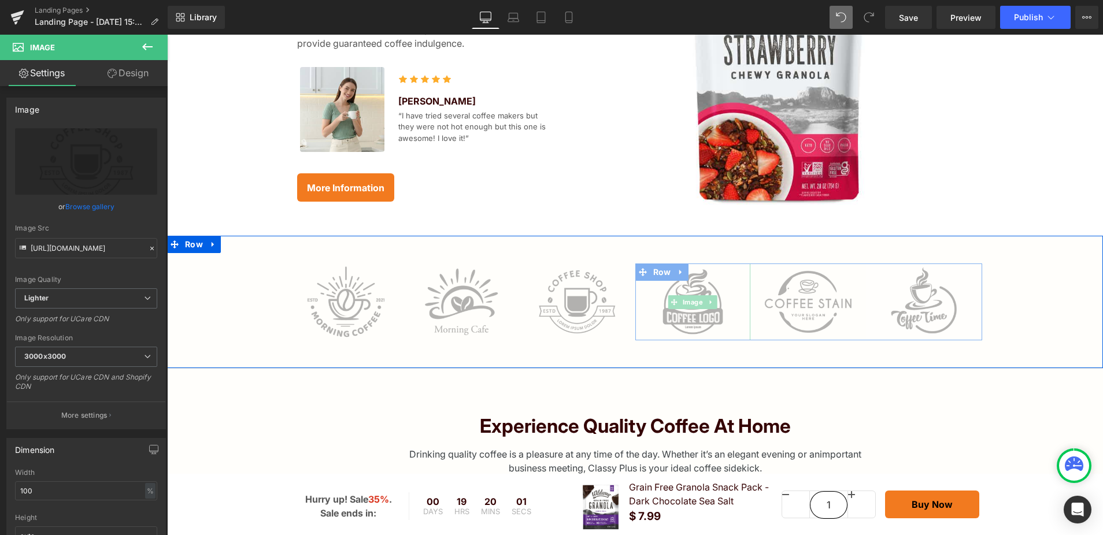
click at [677, 298] on span at bounding box center [674, 302] width 12 height 14
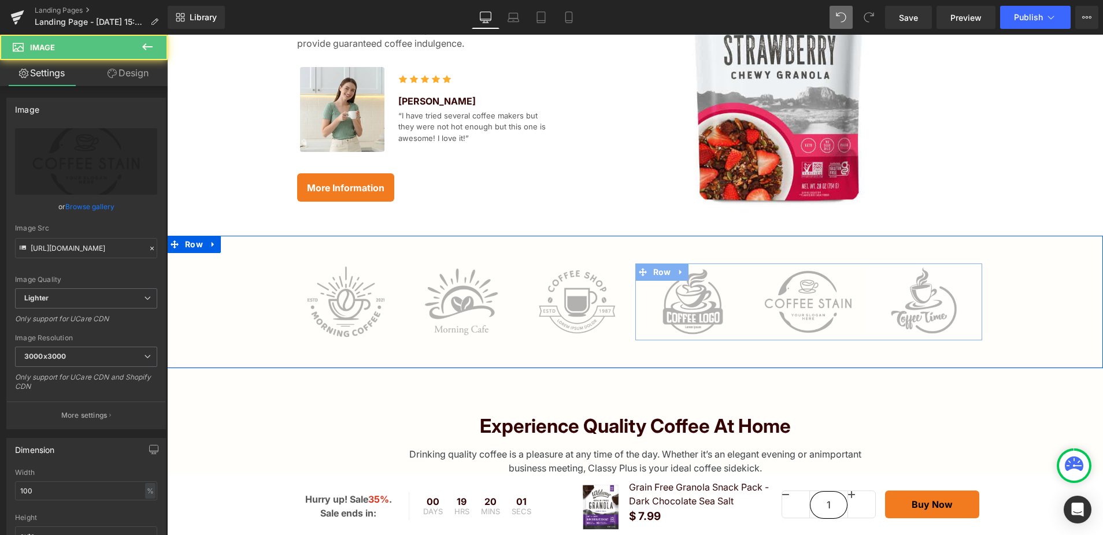
click at [808, 292] on img at bounding box center [808, 302] width 116 height 77
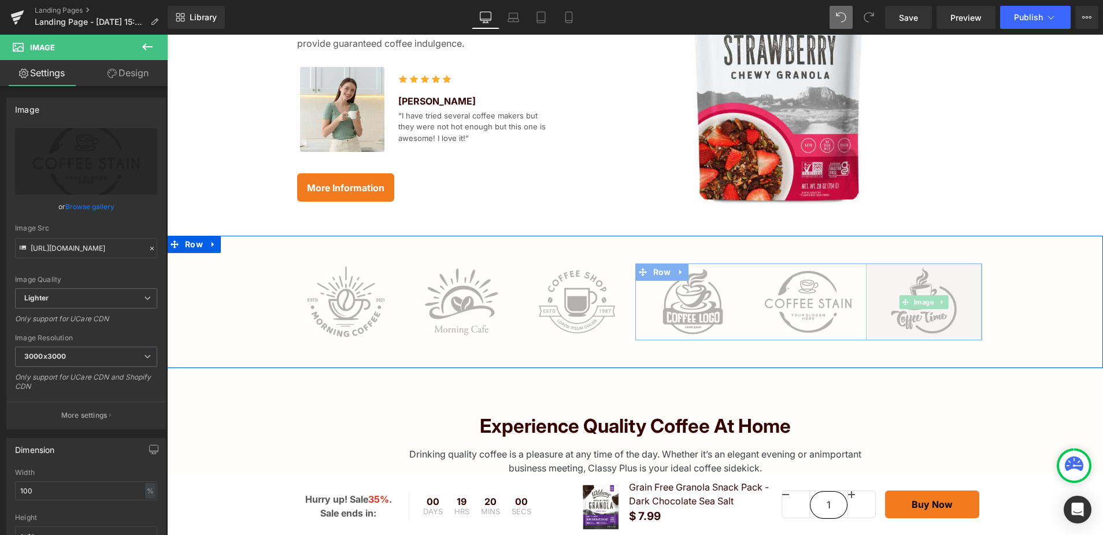
click at [918, 294] on img at bounding box center [924, 302] width 116 height 77
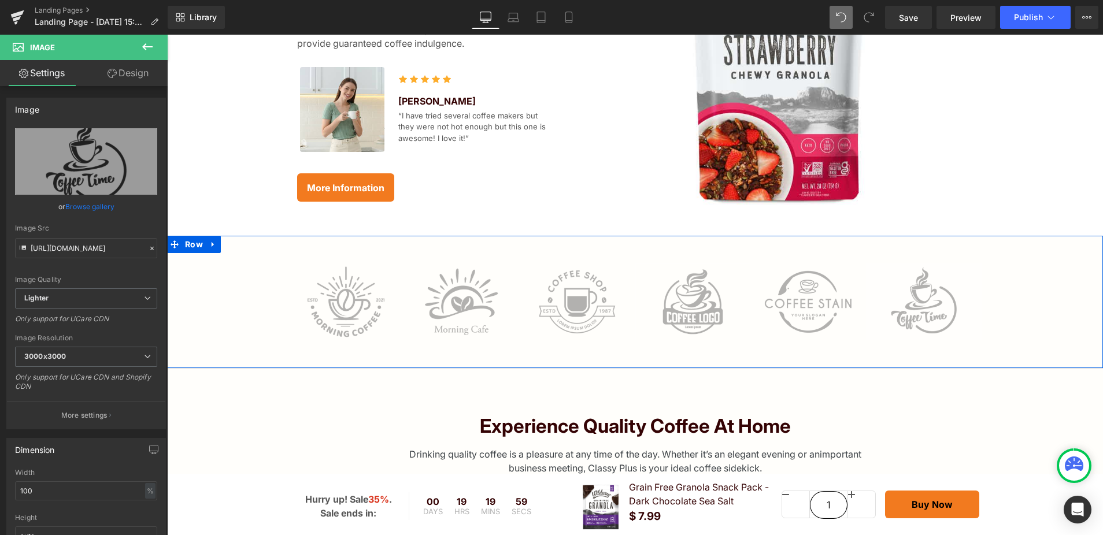
click at [996, 314] on div "Image Image Image Row Image Image Image Row Row" at bounding box center [635, 302] width 936 height 77
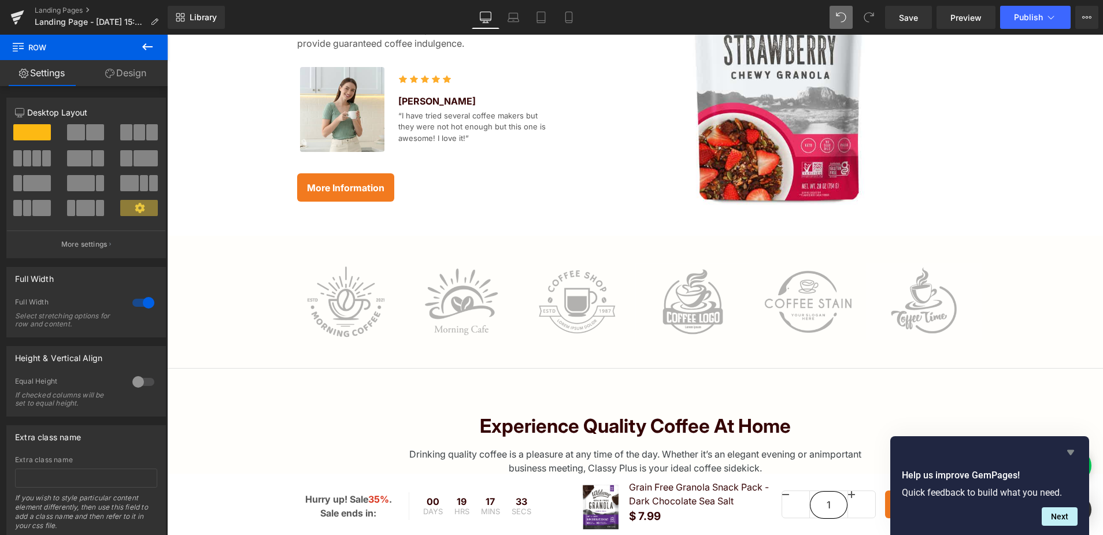
click at [1071, 451] on icon "Hide survey" at bounding box center [1070, 452] width 7 height 5
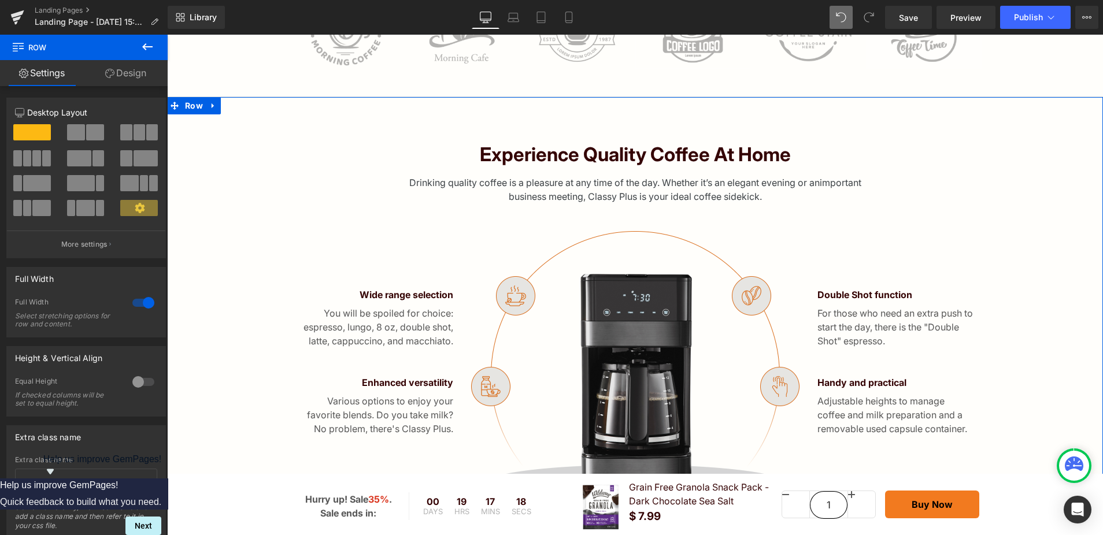
scroll to position [538, 0]
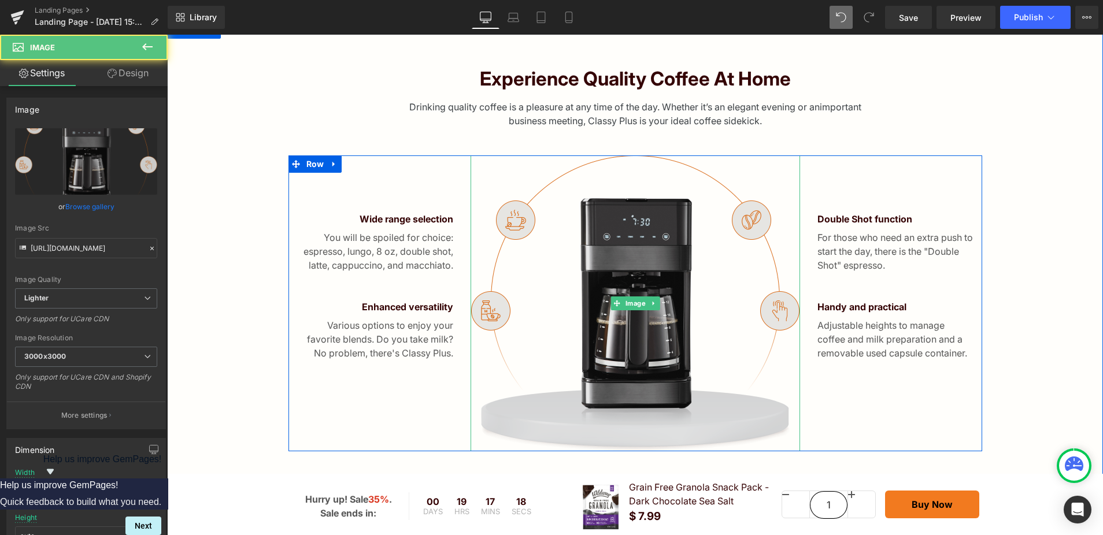
click at [648, 328] on img at bounding box center [636, 304] width 330 height 296
click at [606, 260] on img at bounding box center [636, 304] width 330 height 296
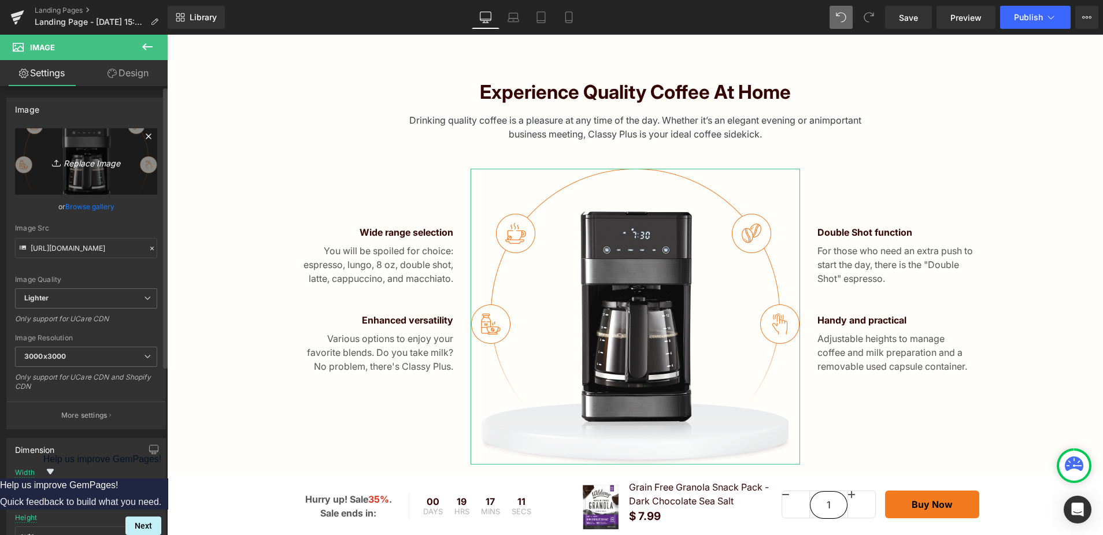
click at [97, 168] on icon "Replace Image" at bounding box center [86, 161] width 92 height 14
type input "C:\fakepath\WW_Costco_Granola_28oz_R2_PR-images-9.jpg"
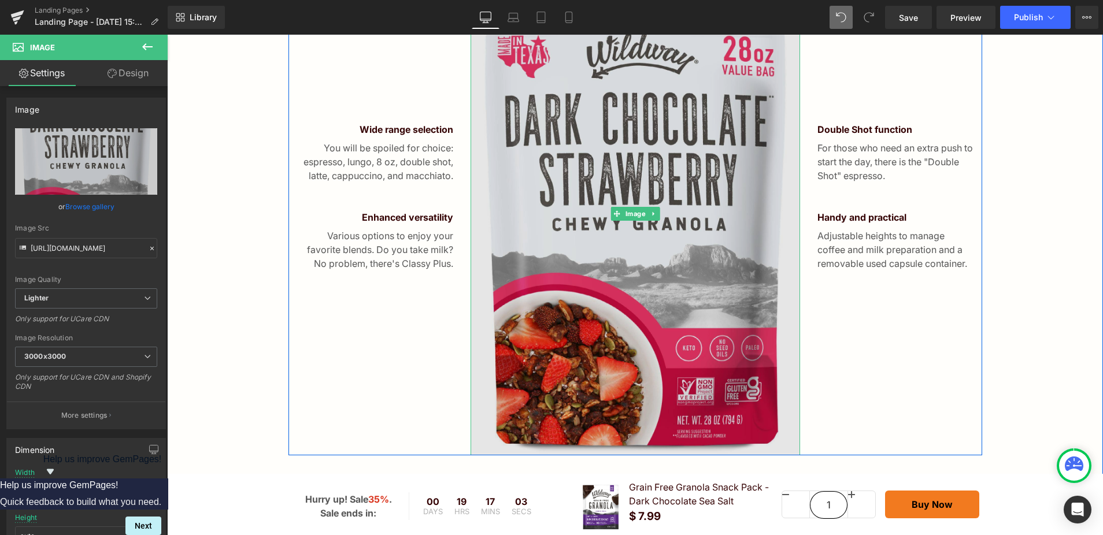
scroll to position [687, 0]
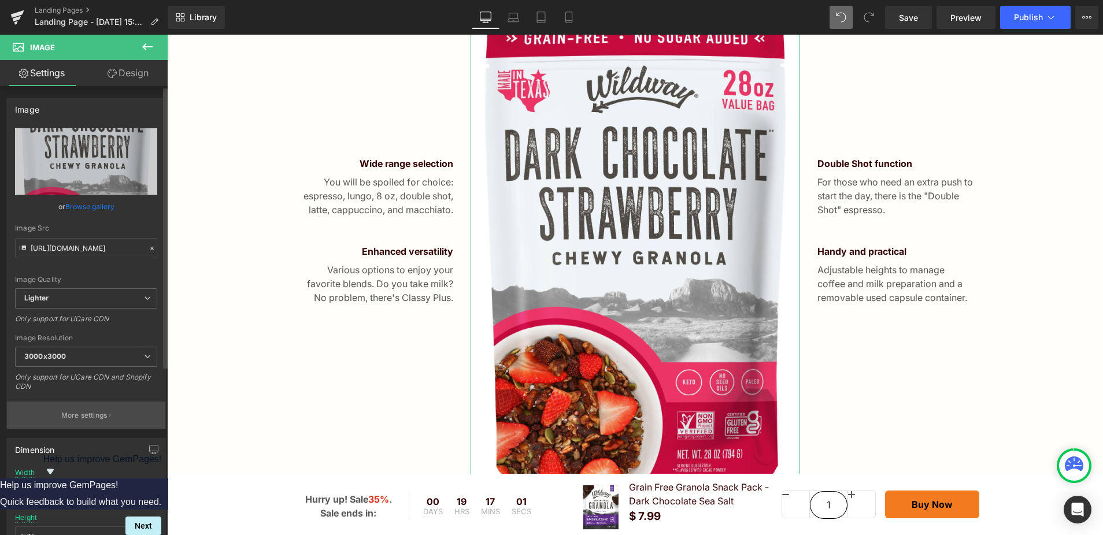
click at [92, 420] on p "More settings" at bounding box center [84, 415] width 46 height 10
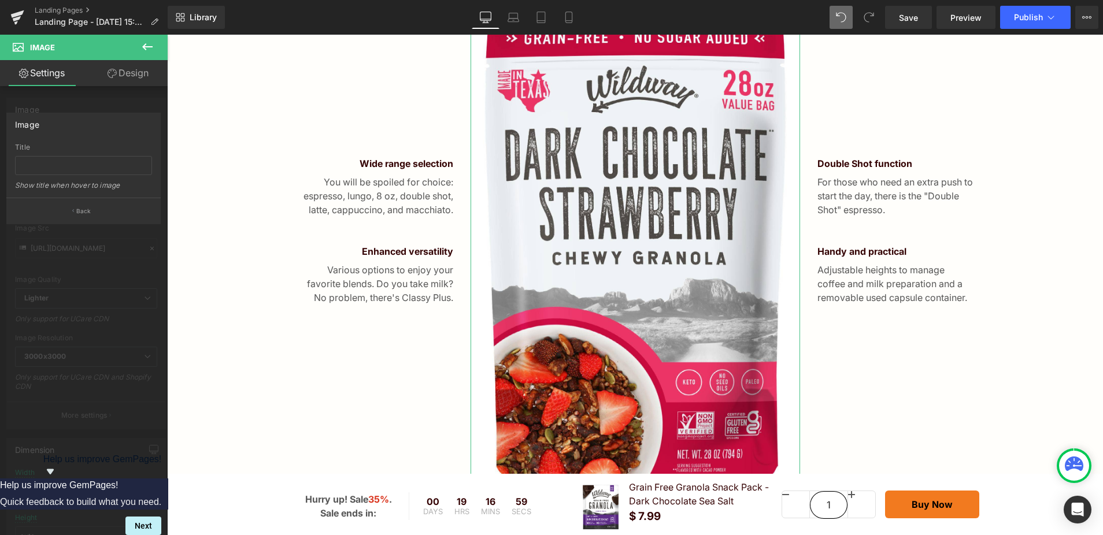
click at [108, 113] on div "Image Title Show title when hover to image Back" at bounding box center [83, 169] width 154 height 112
click at [110, 80] on link "Design" at bounding box center [128, 73] width 84 height 26
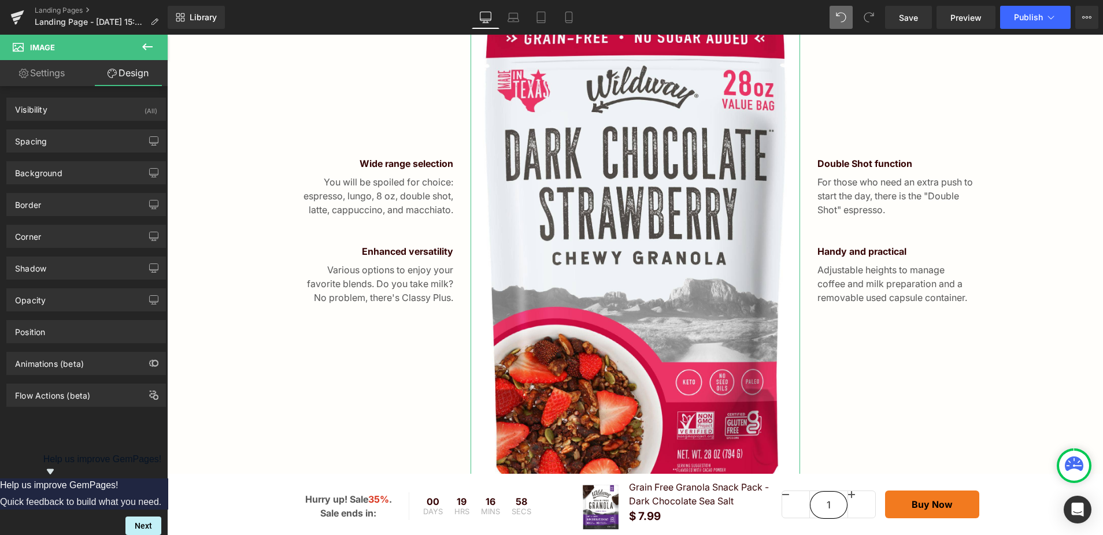
click at [51, 78] on link "Settings" at bounding box center [42, 73] width 84 height 26
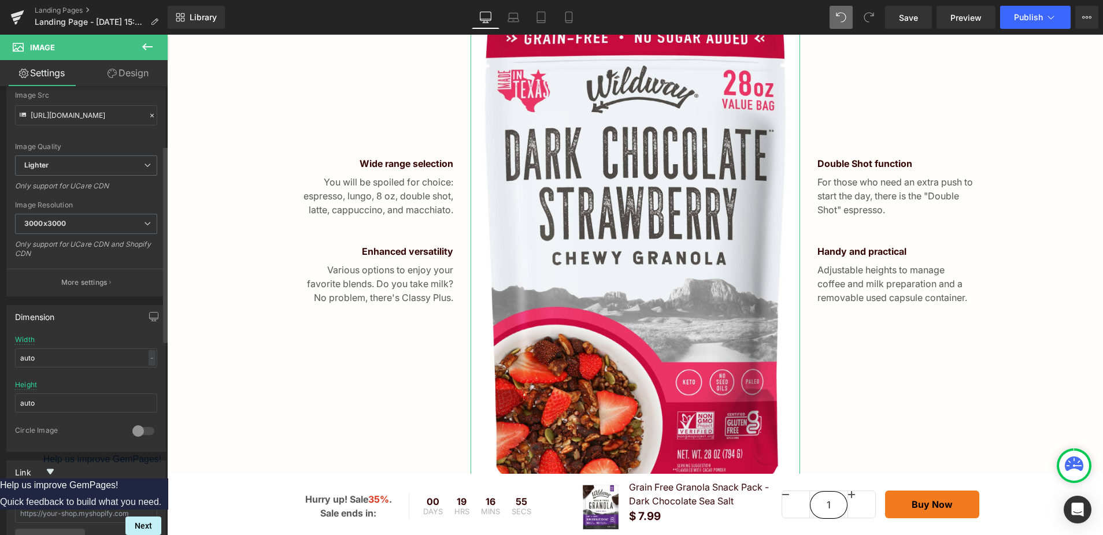
scroll to position [150, 0]
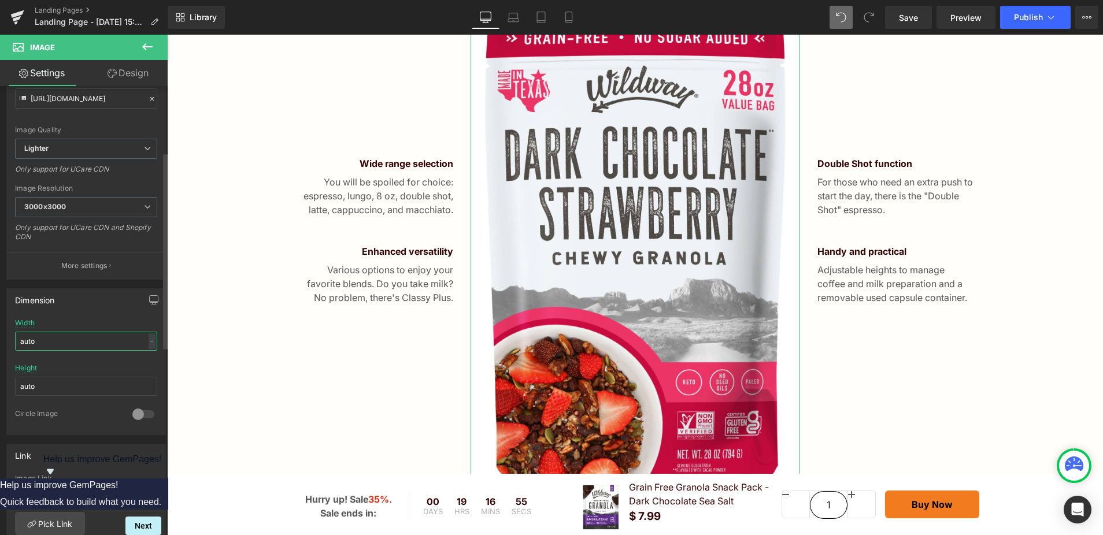
click at [91, 347] on input "auto" at bounding box center [86, 341] width 142 height 19
click at [149, 345] on div "-" at bounding box center [152, 342] width 7 height 16
click at [147, 360] on li "%" at bounding box center [149, 359] width 14 height 17
click at [90, 340] on input "auto" at bounding box center [86, 341] width 142 height 19
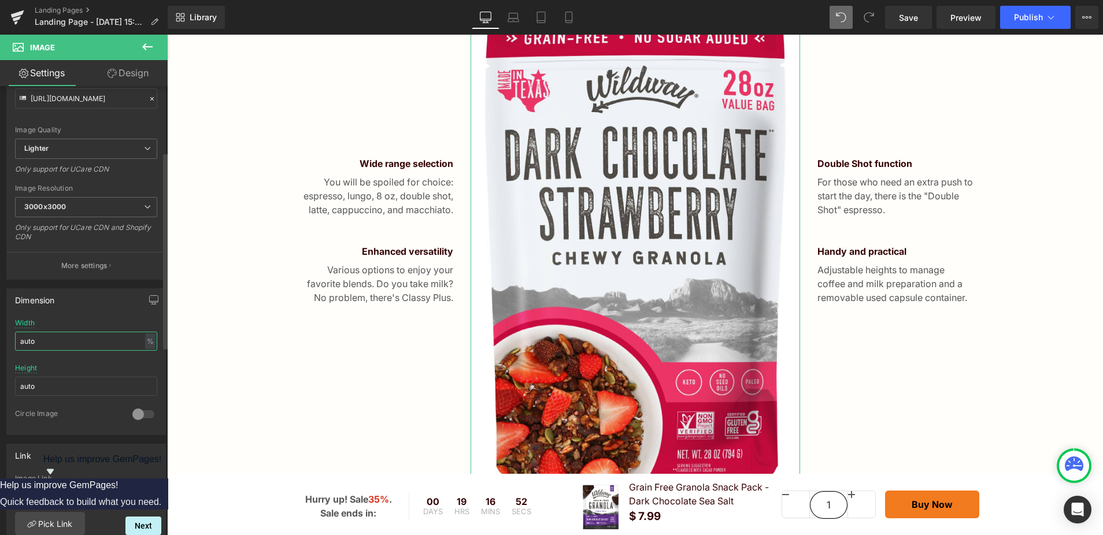
click at [90, 340] on input "auto" at bounding box center [86, 341] width 142 height 19
type input "-"
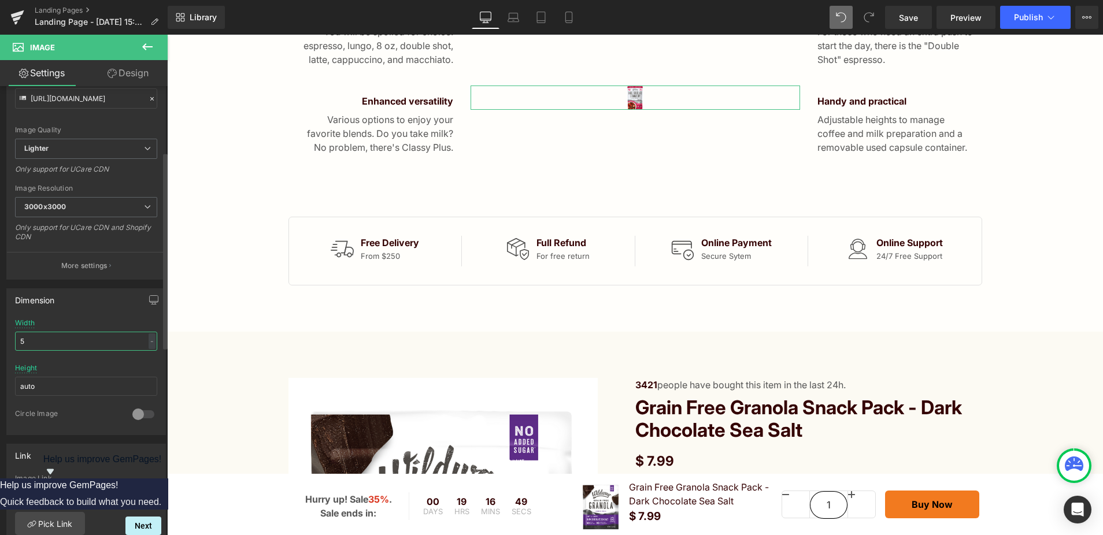
scroll to position [536, 0]
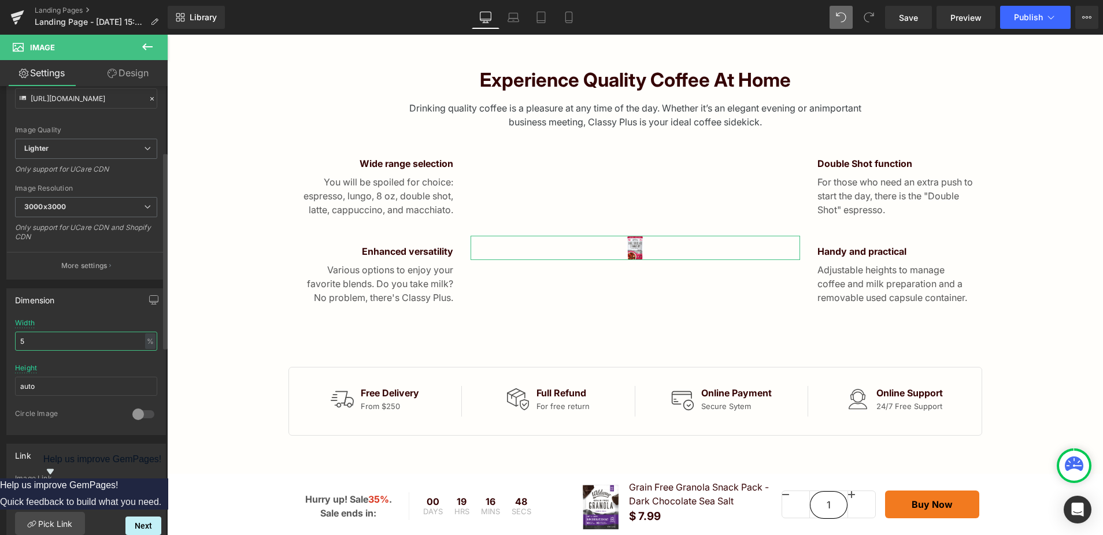
type input "50"
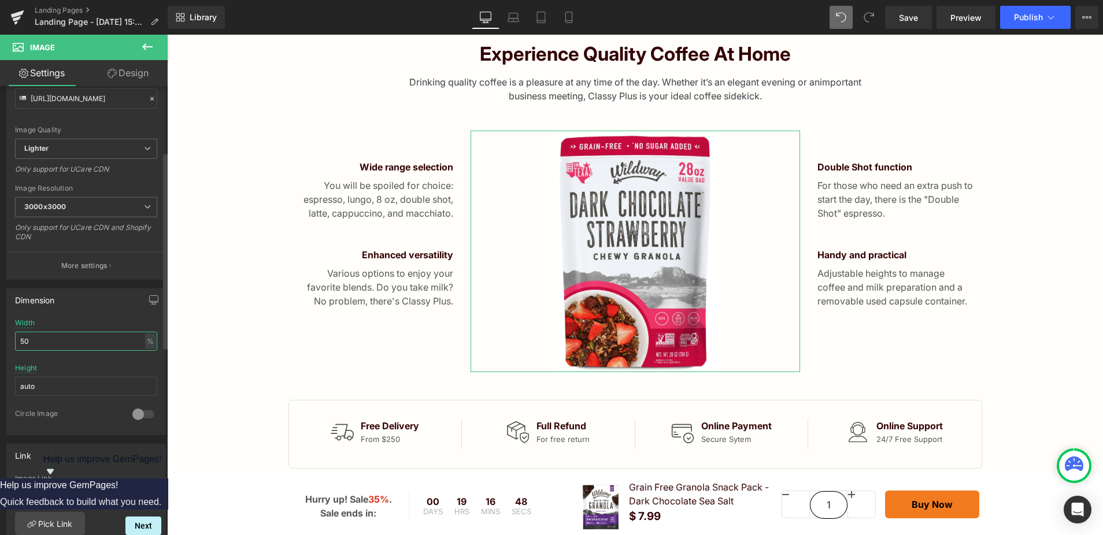
scroll to position [566, 0]
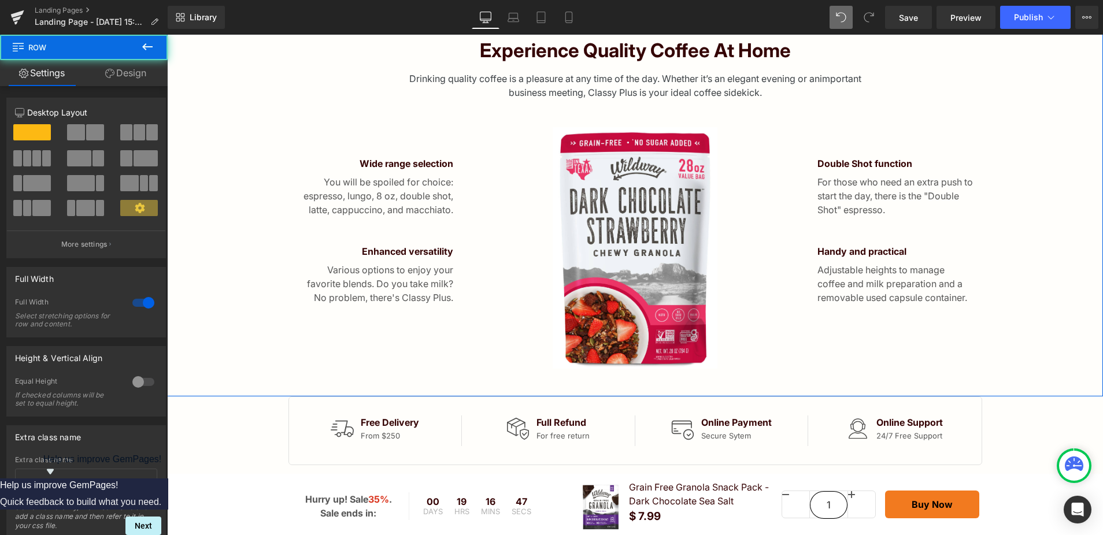
click at [220, 329] on div "Experience quality coffee at home Heading Drinking quality coffee is a pleasure…" at bounding box center [635, 204] width 936 height 330
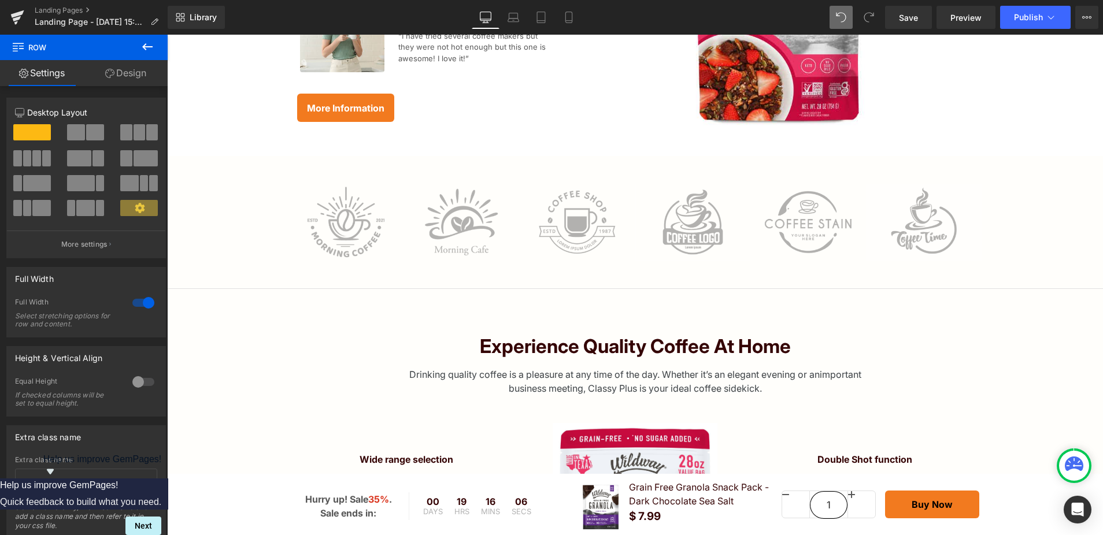
scroll to position [272, 0]
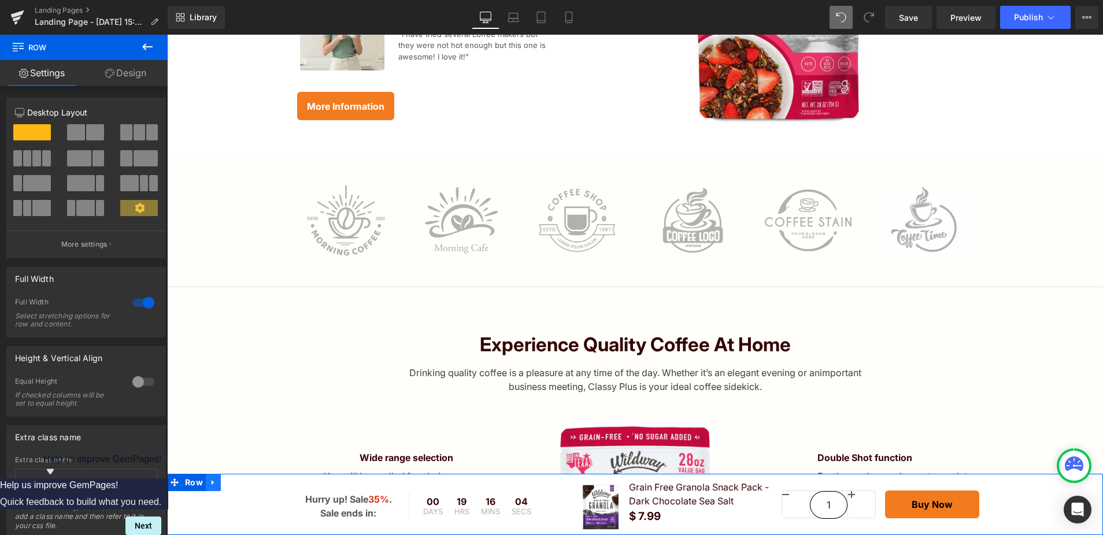
click at [213, 483] on icon at bounding box center [213, 482] width 2 height 5
click at [239, 482] on icon at bounding box center [243, 483] width 8 height 8
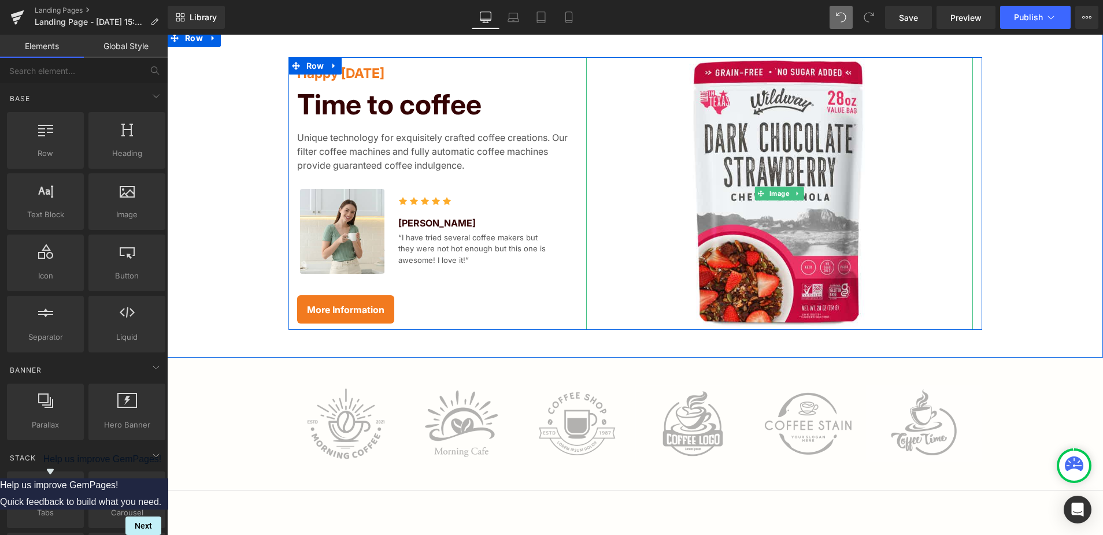
scroll to position [71, 0]
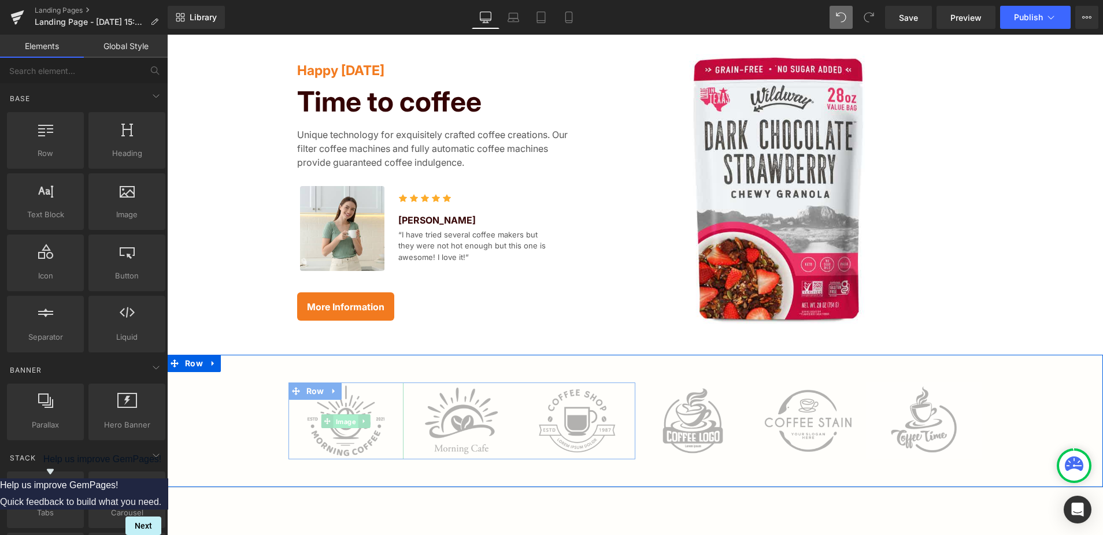
click at [347, 428] on span "Image" at bounding box center [346, 421] width 25 height 14
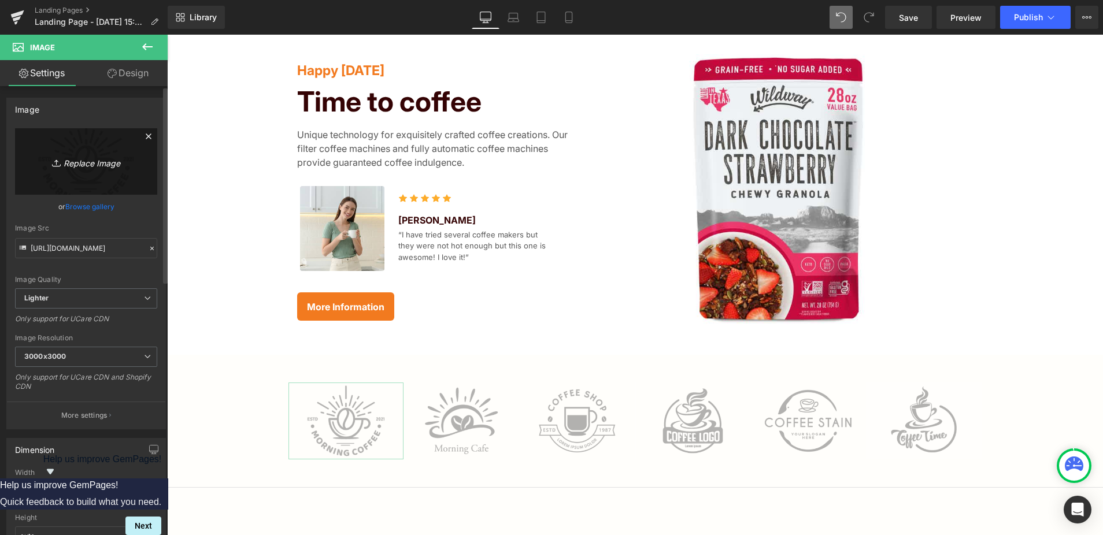
click at [82, 161] on icon "Replace Image" at bounding box center [86, 161] width 92 height 14
type input "C:\fakepath\symbols large.png"
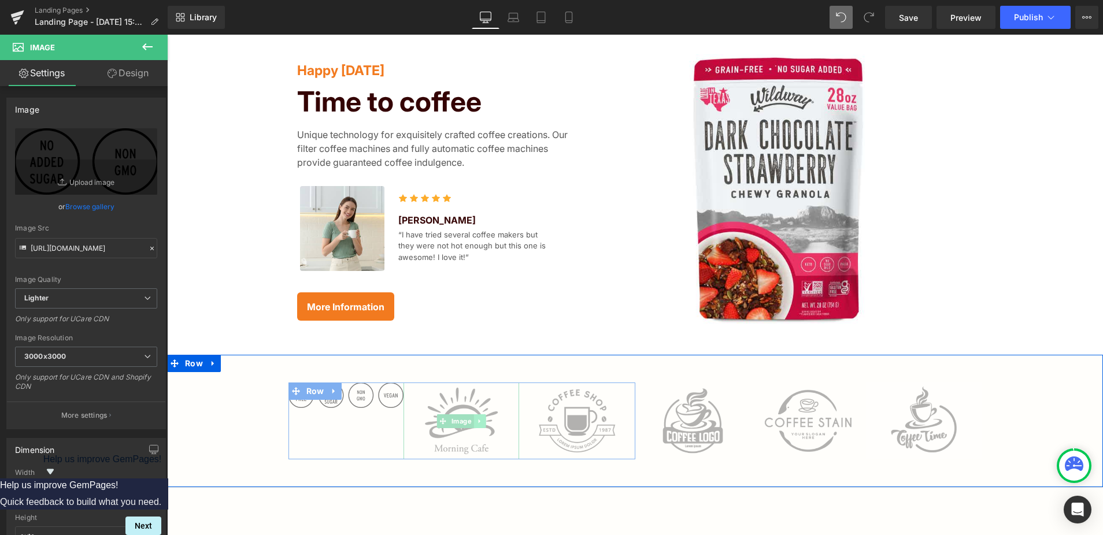
click at [480, 421] on icon at bounding box center [480, 421] width 2 height 4
click at [487, 425] on link at bounding box center [486, 421] width 12 height 14
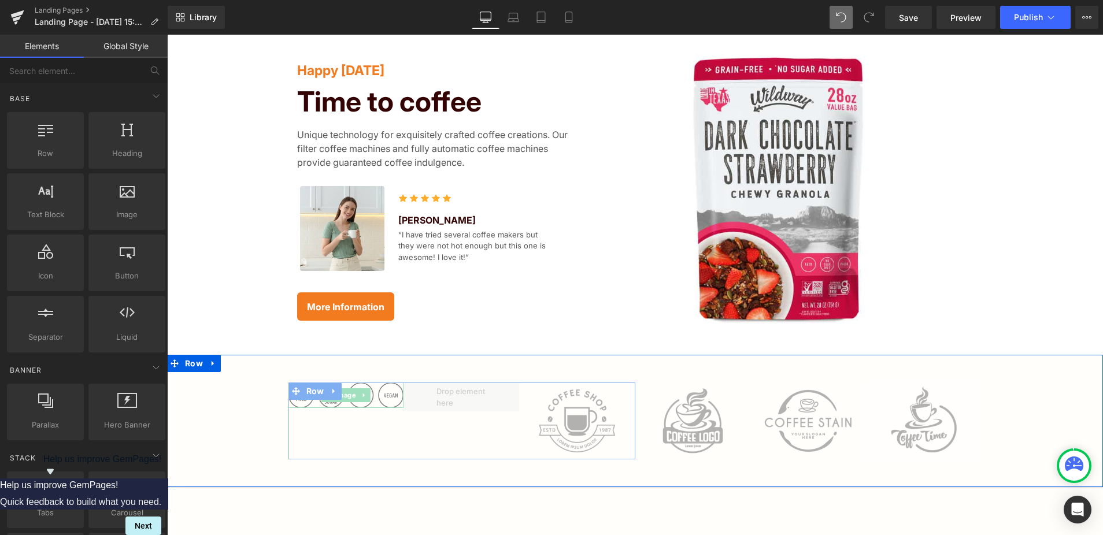
click at [381, 395] on img at bounding box center [346, 395] width 116 height 25
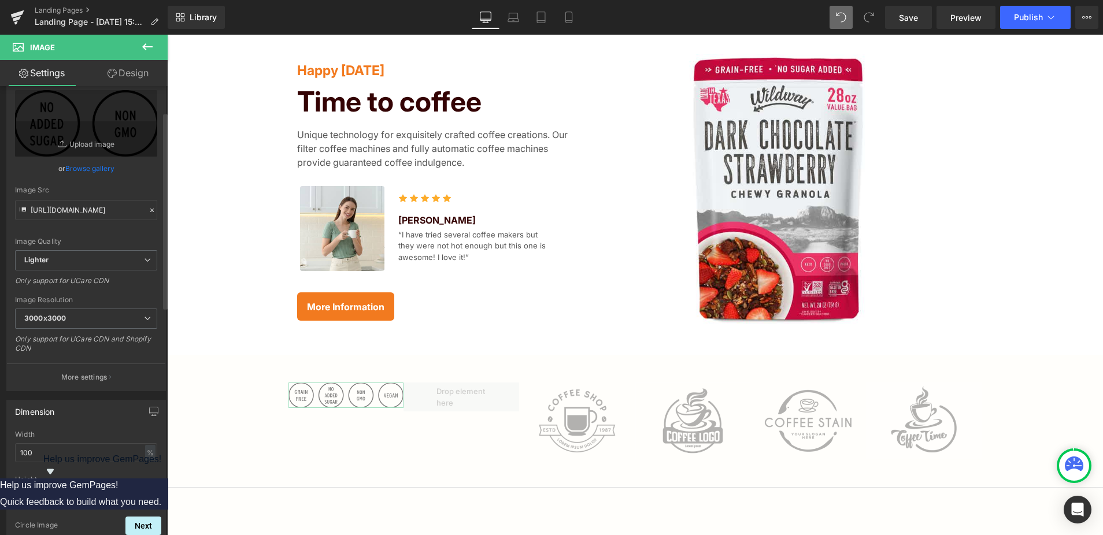
scroll to position [68, 0]
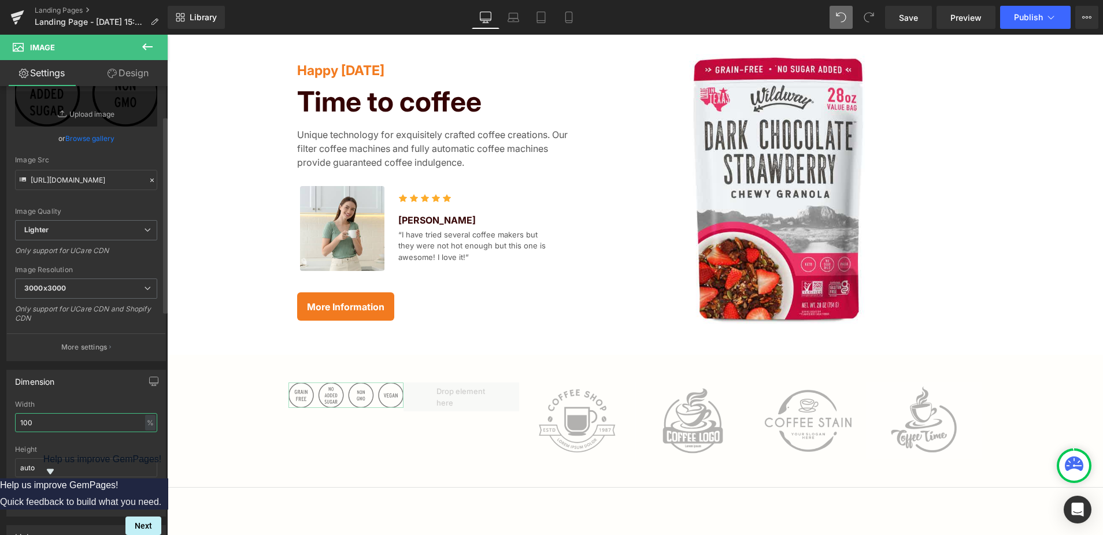
click at [83, 425] on input "100" at bounding box center [86, 422] width 142 height 19
type input "1000"
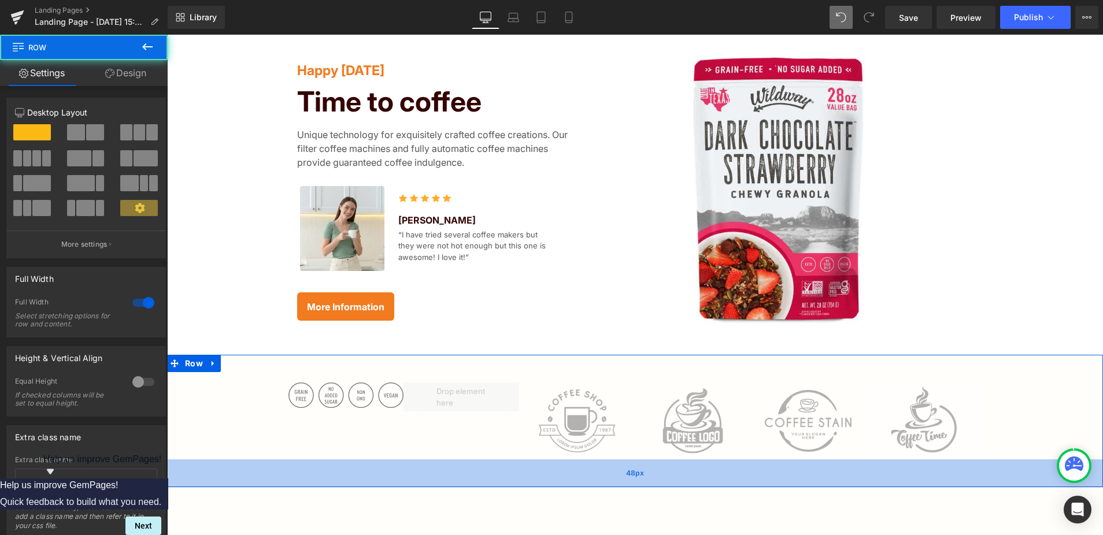
click at [345, 460] on div "48px" at bounding box center [635, 474] width 936 height 28
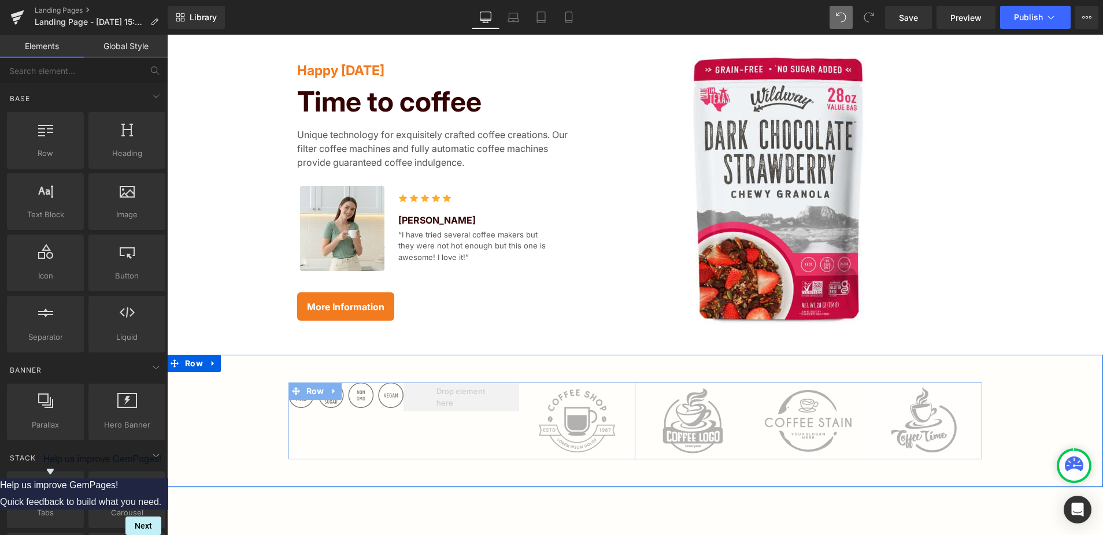
click at [481, 395] on span at bounding box center [461, 397] width 58 height 28
click at [217, 365] on link at bounding box center [213, 363] width 15 height 17
click at [246, 364] on icon at bounding box center [243, 364] width 8 height 8
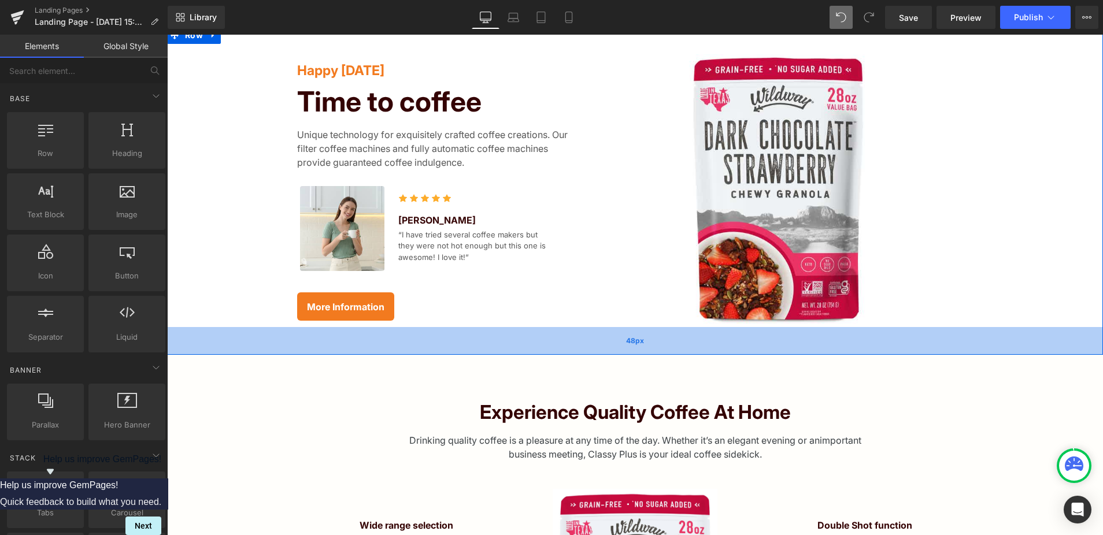
click at [195, 342] on div "48px" at bounding box center [635, 341] width 936 height 28
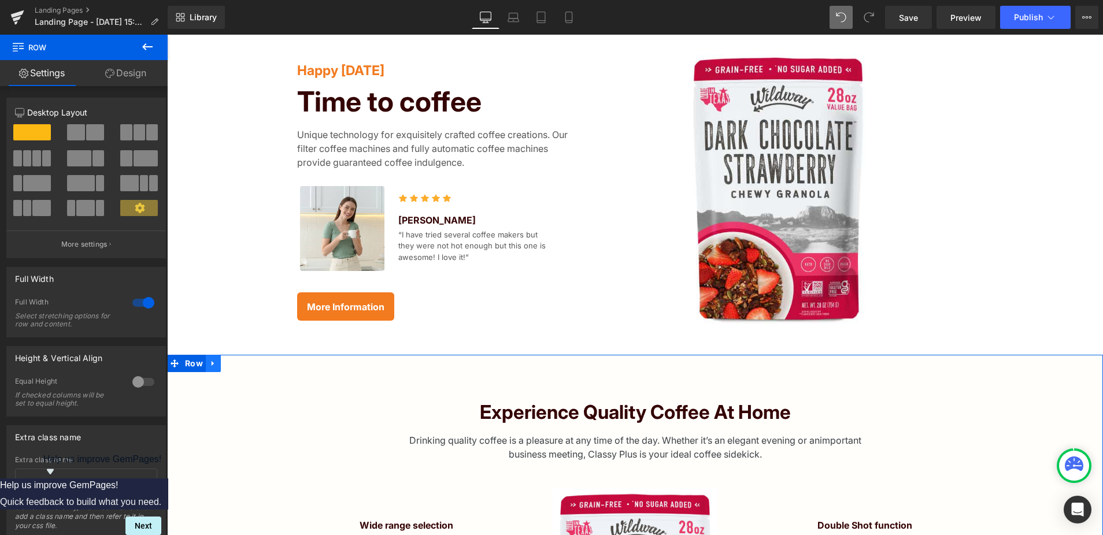
click at [214, 364] on icon at bounding box center [213, 364] width 8 height 9
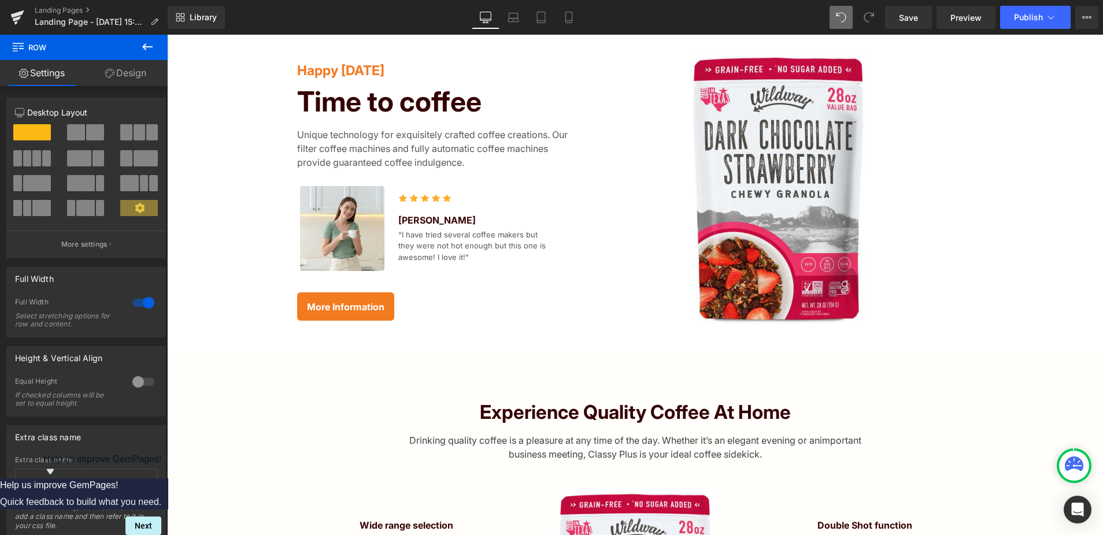
click at [144, 42] on icon at bounding box center [147, 47] width 14 height 14
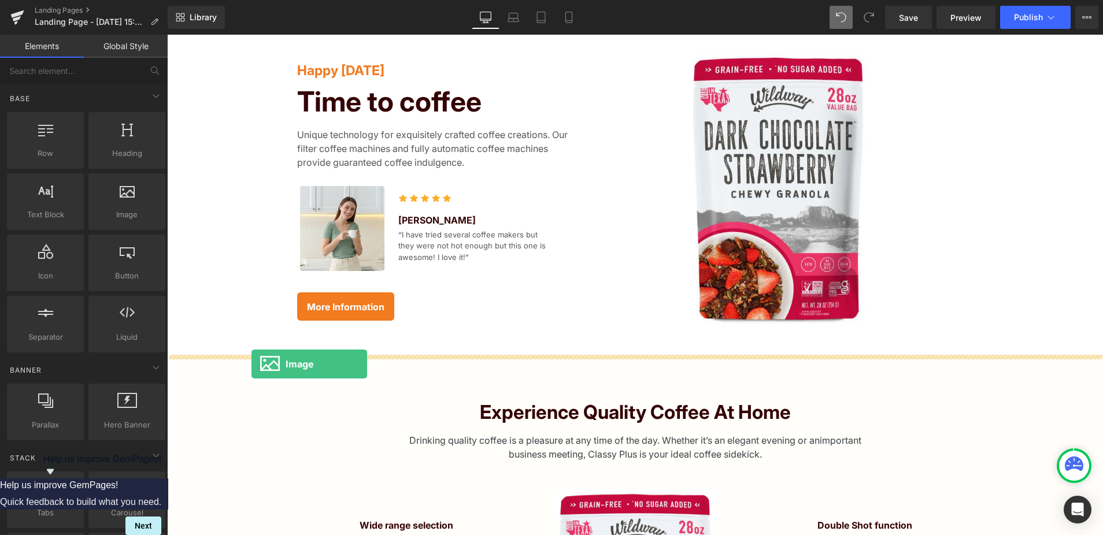
drag, startPoint x: 302, startPoint y: 248, endPoint x: 251, endPoint y: 365, distance: 127.1
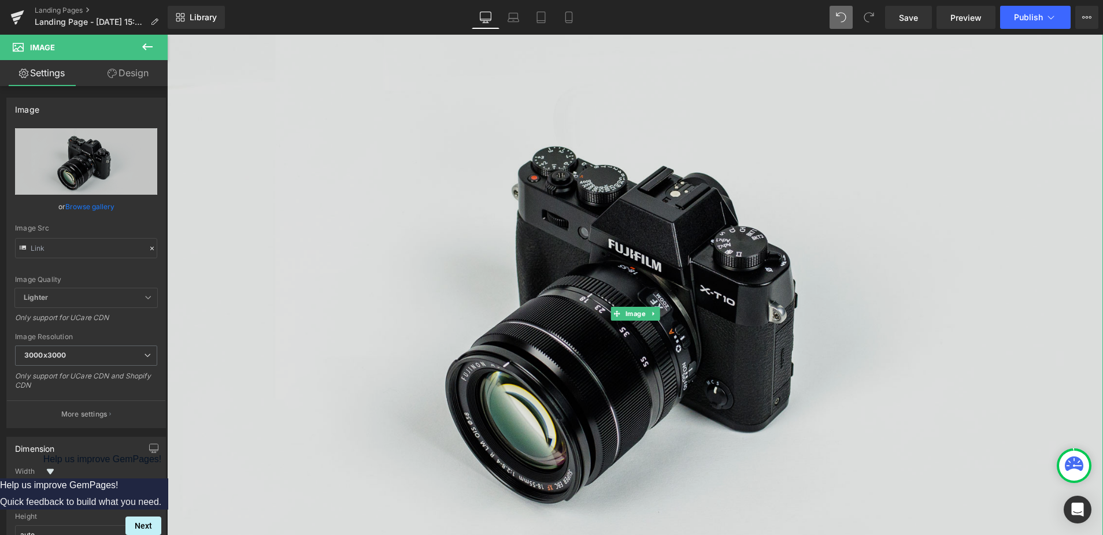
scroll to position [424, 0]
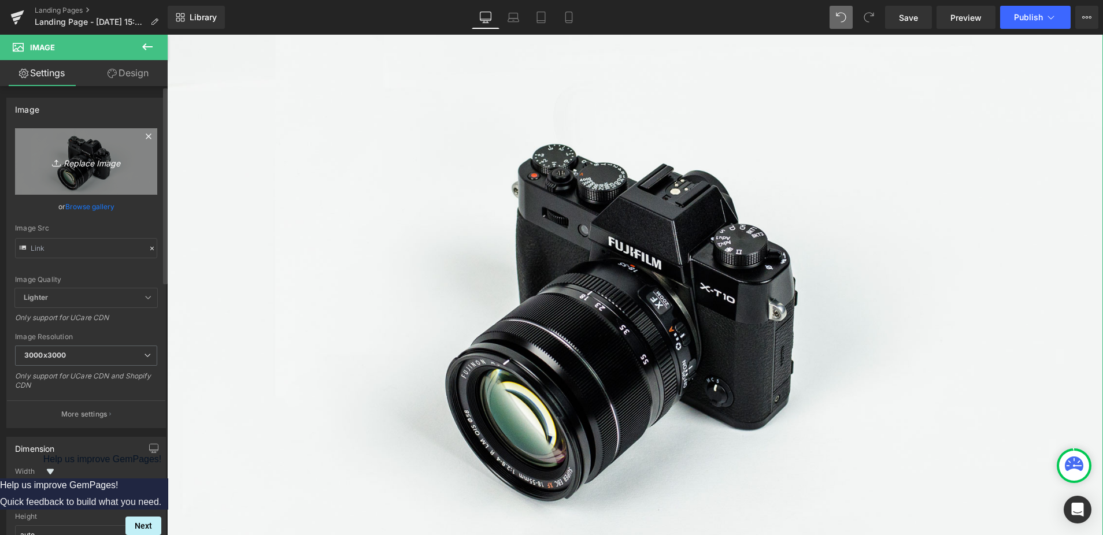
click at [89, 178] on link "Replace Image" at bounding box center [86, 161] width 142 height 66
type input "C:\fakepath\symbols large.png"
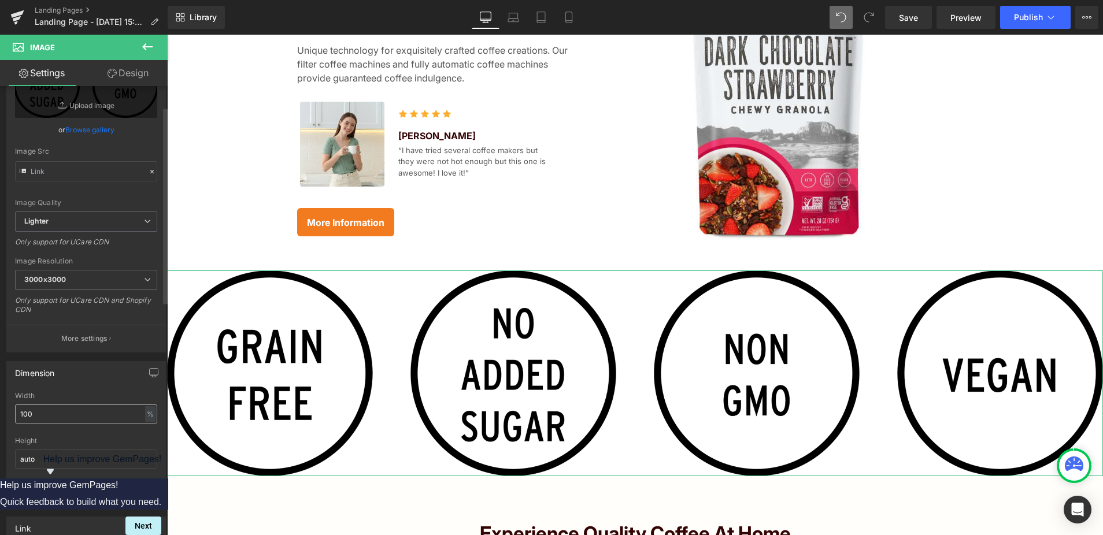
scroll to position [92, 0]
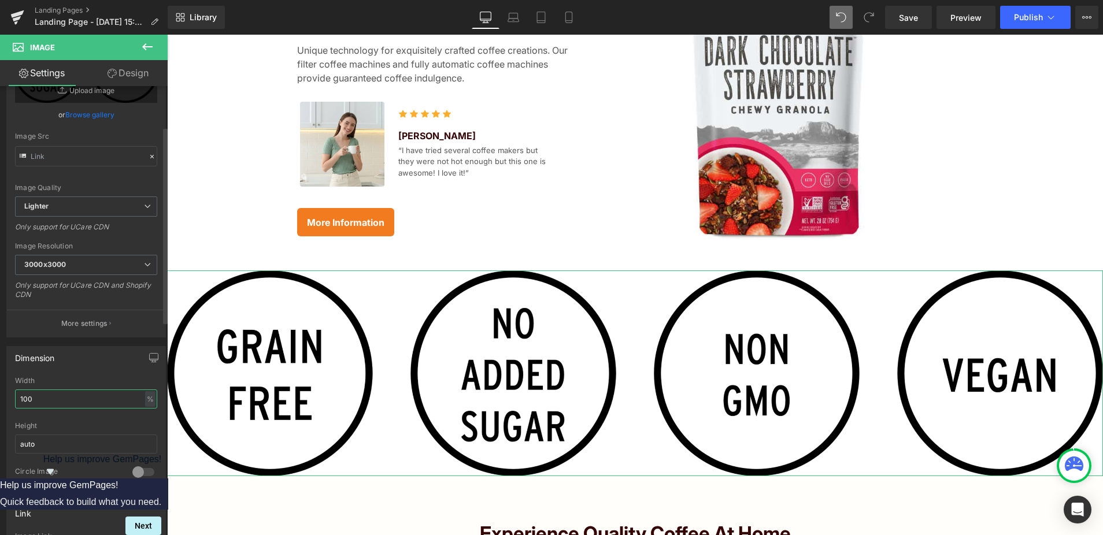
click at [66, 400] on input "100" at bounding box center [86, 399] width 142 height 19
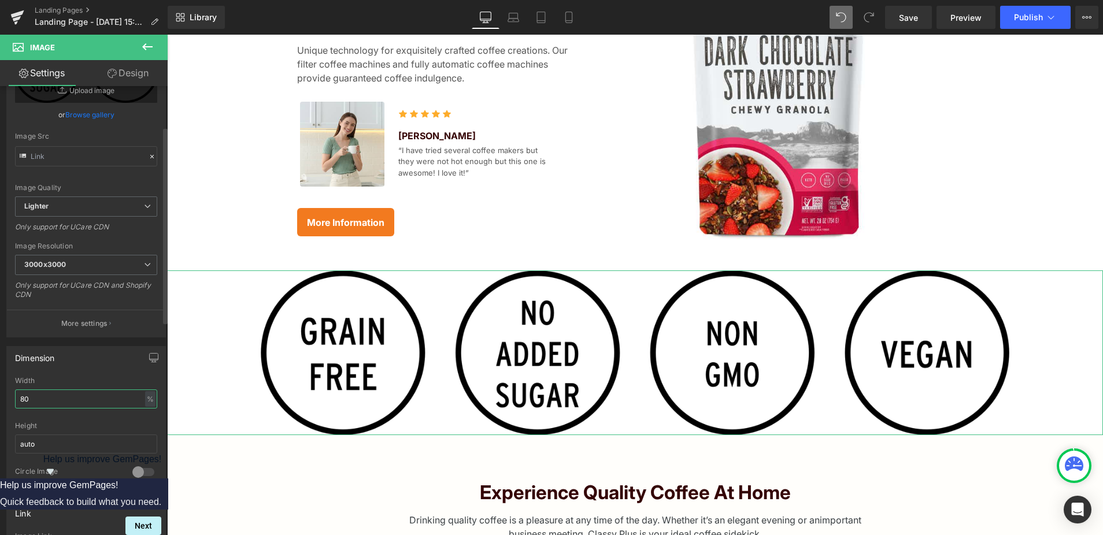
click at [50, 400] on input "80" at bounding box center [86, 399] width 142 height 19
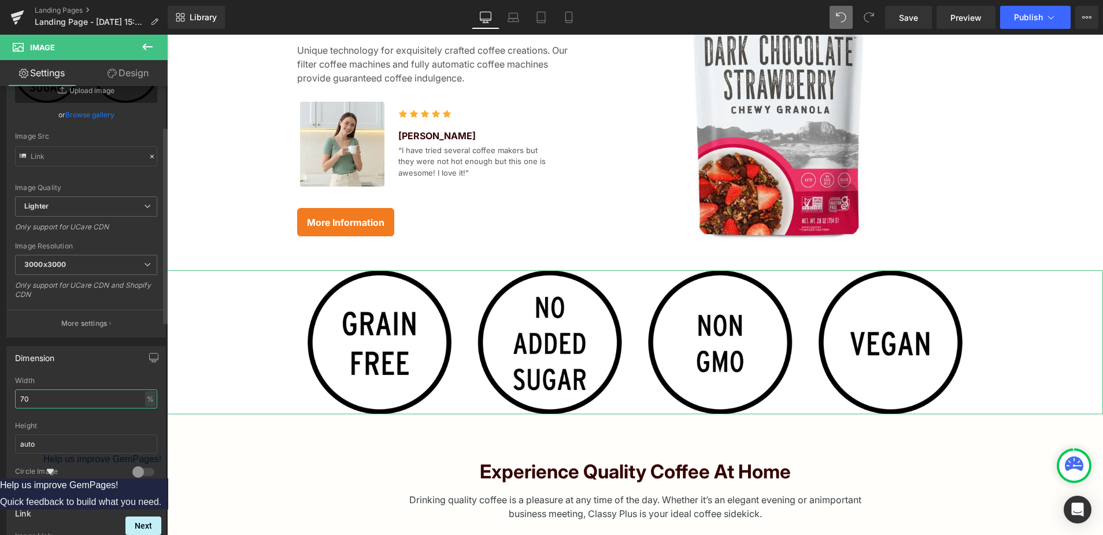
click at [45, 399] on input "70" at bounding box center [86, 399] width 142 height 19
type input "50"
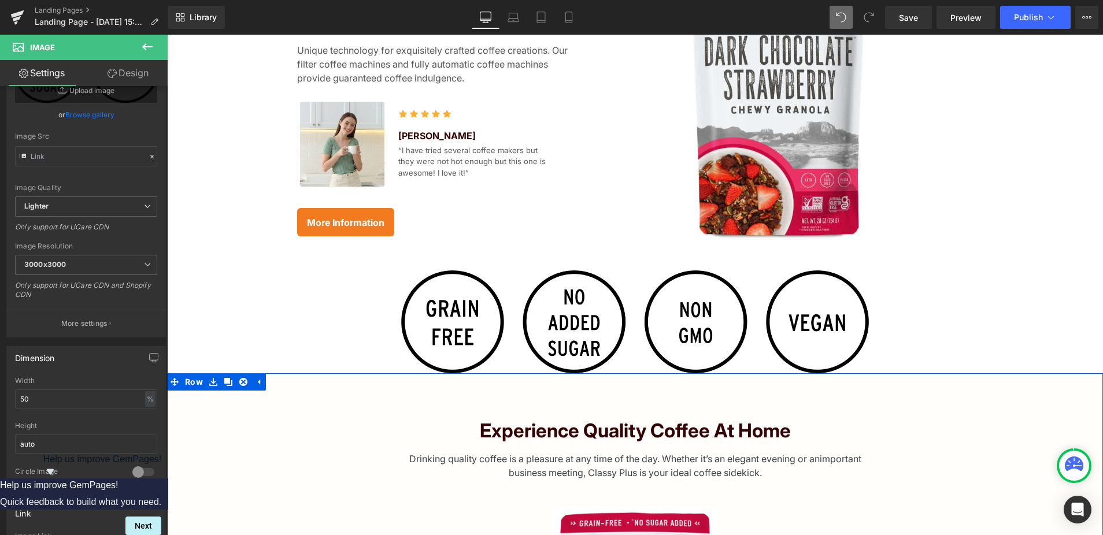
click at [353, 438] on h2 "Experience quality coffee at home" at bounding box center [635, 431] width 936 height 23
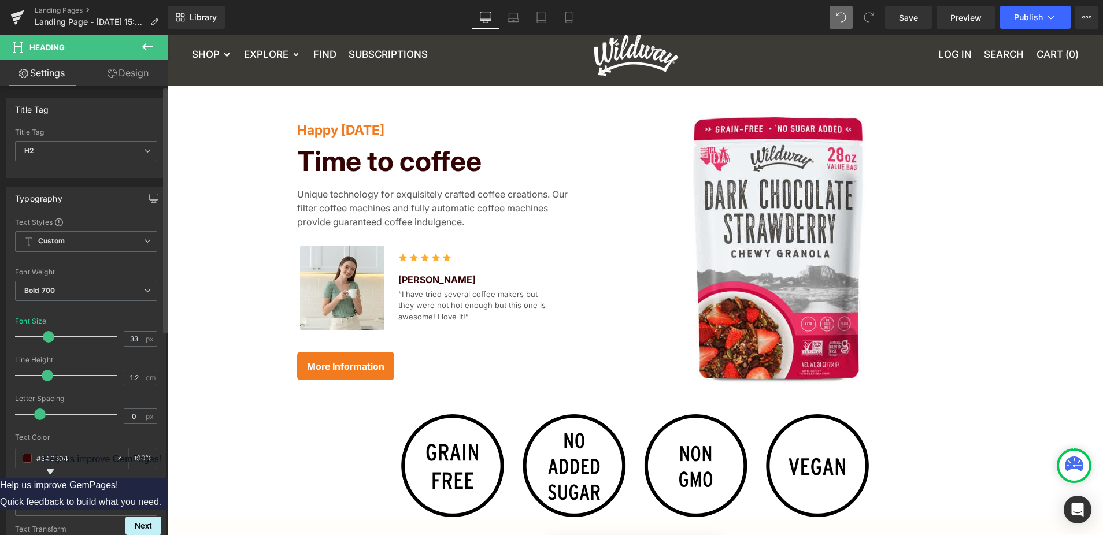
scroll to position [12, 0]
